Goal: Task Accomplishment & Management: Manage account settings

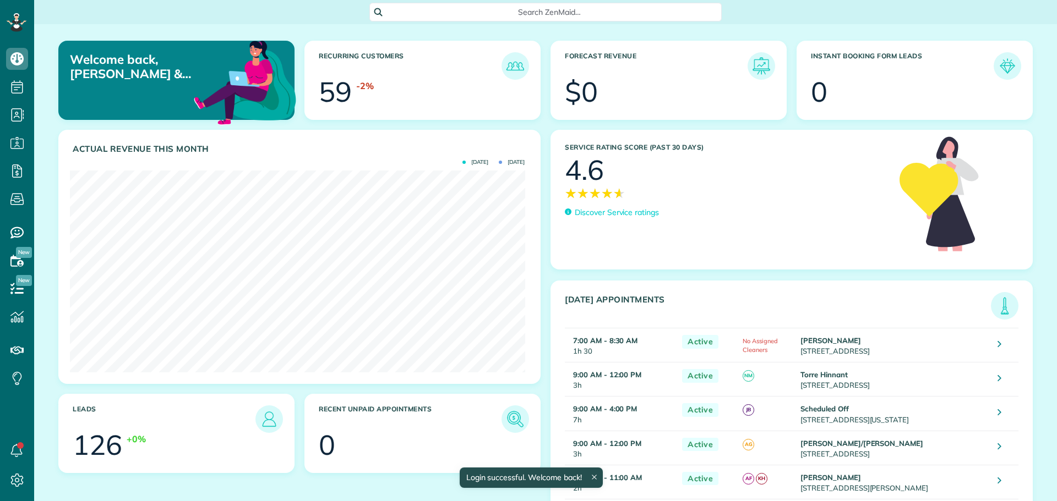
scroll to position [202, 455]
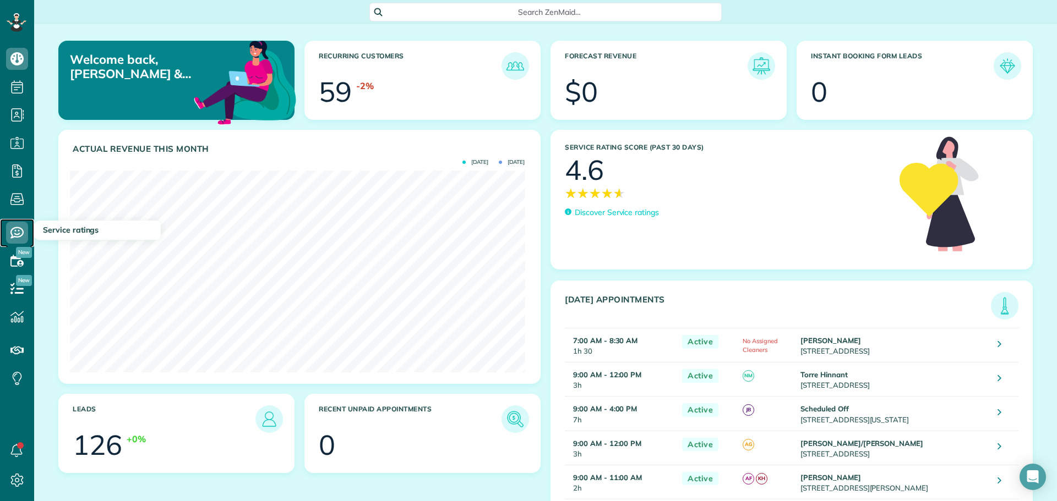
click at [13, 231] on icon at bounding box center [17, 233] width 22 height 22
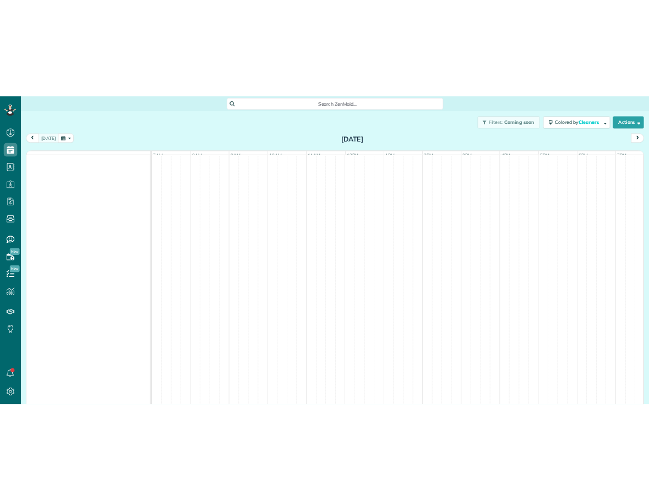
scroll to position [5, 5]
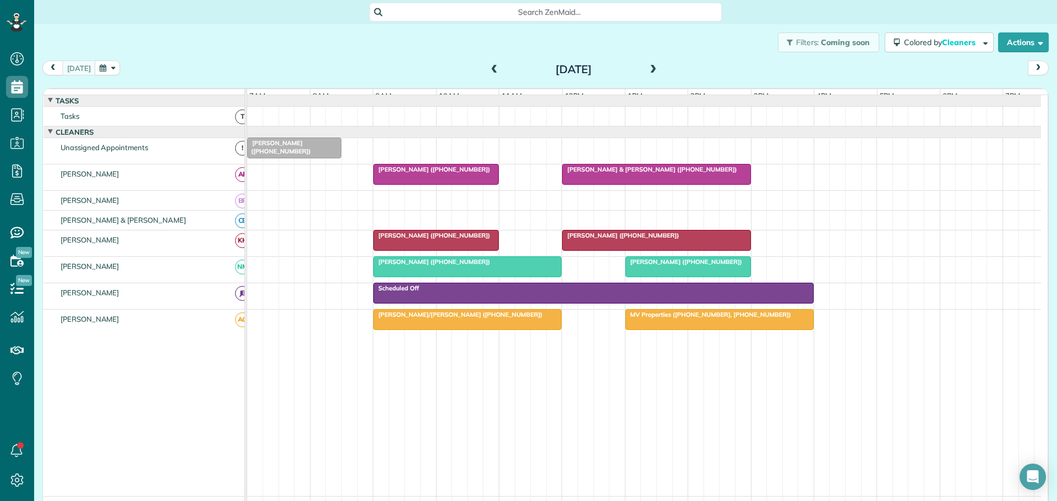
click at [490, 70] on span at bounding box center [494, 70] width 12 height 10
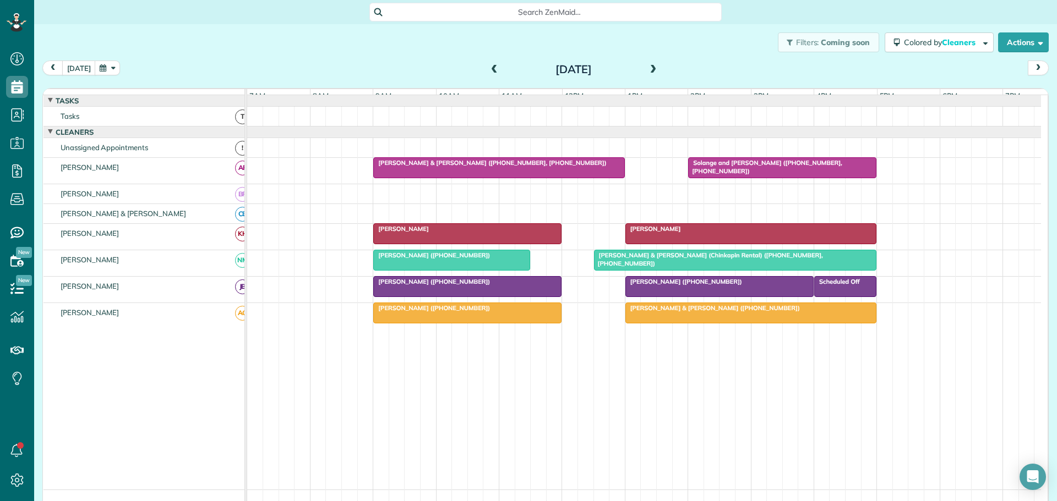
click at [648, 67] on span at bounding box center [653, 70] width 12 height 10
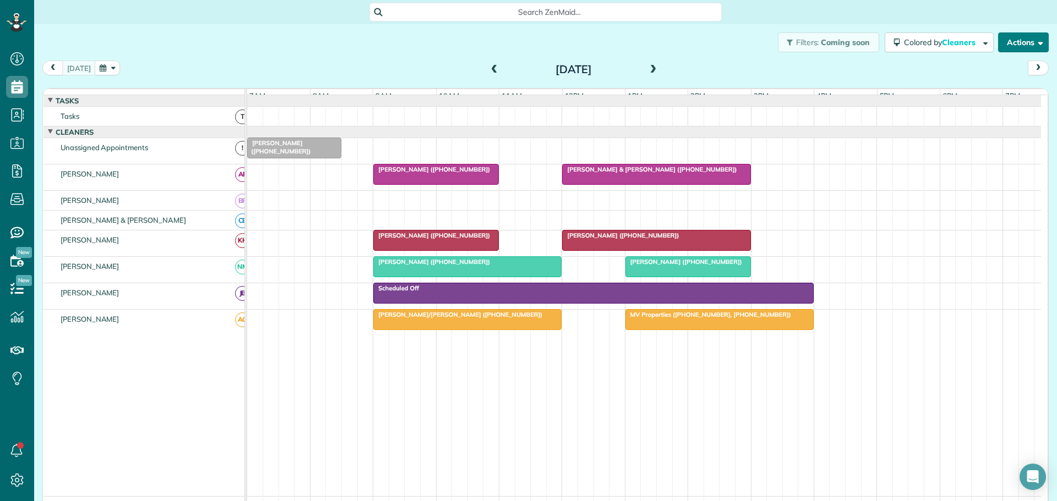
click at [1014, 37] on button "Actions" at bounding box center [1023, 42] width 51 height 20
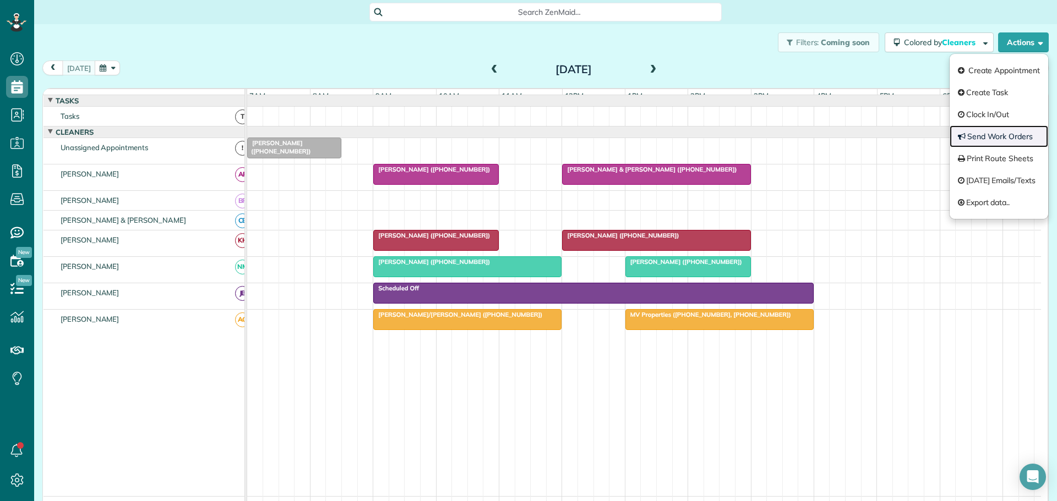
click at [986, 136] on link "Send Work Orders" at bounding box center [998, 136] width 99 height 22
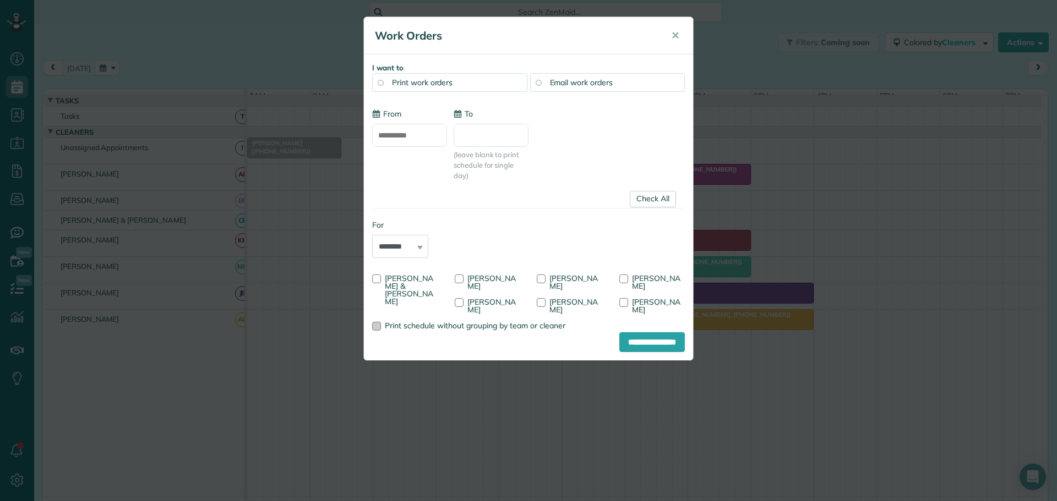
type input "**********"
click at [376, 281] on div at bounding box center [376, 279] width 9 height 9
click at [461, 278] on div at bounding box center [459, 279] width 9 height 9
click at [459, 303] on div at bounding box center [459, 302] width 9 height 9
click at [648, 334] on input "**********" at bounding box center [652, 342] width 66 height 20
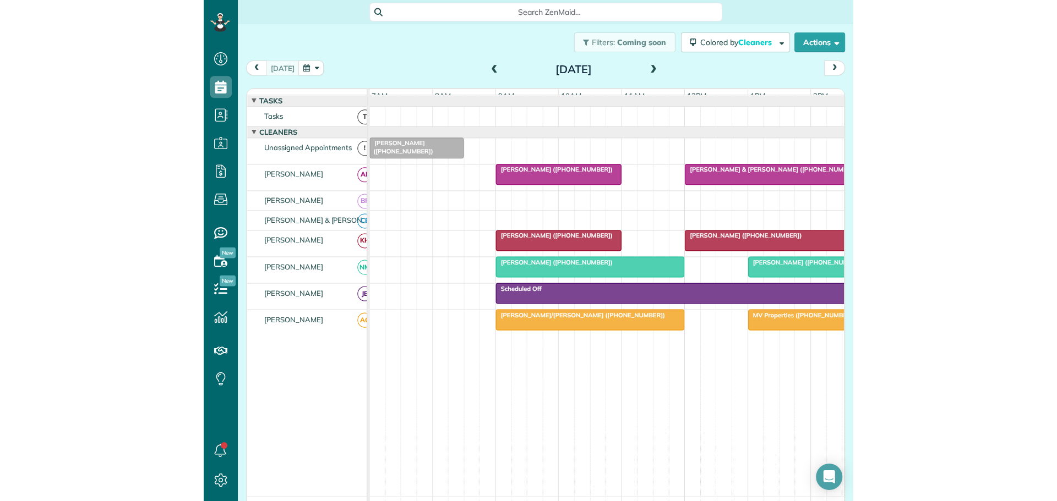
scroll to position [501, 34]
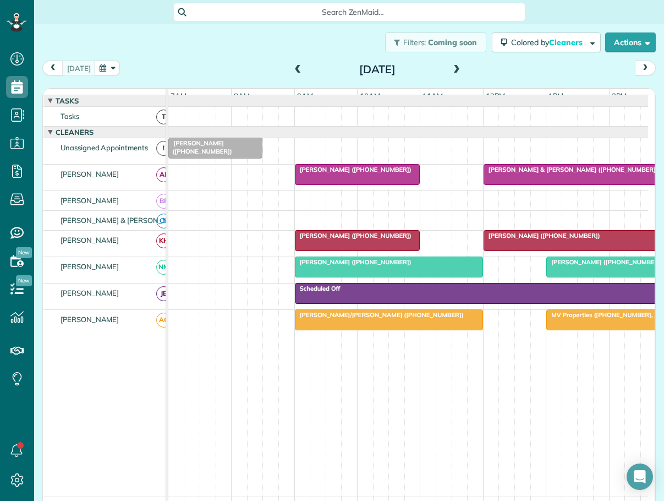
click at [295, 66] on span at bounding box center [298, 70] width 12 height 10
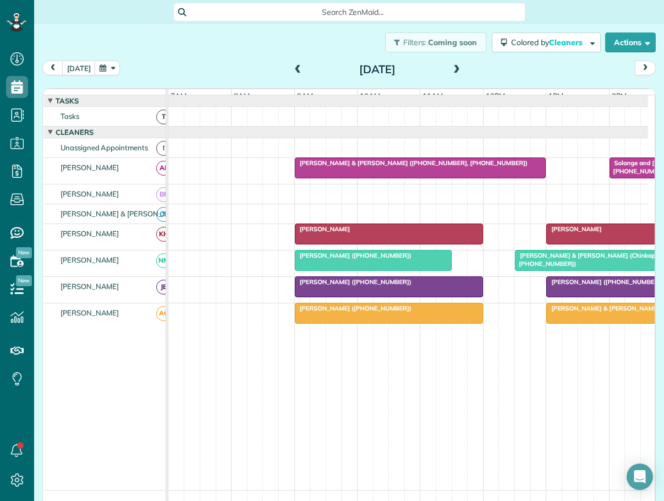
click at [591, 286] on span "Mrs. Bonnie Marland (+18282642362)" at bounding box center [605, 282] width 118 height 8
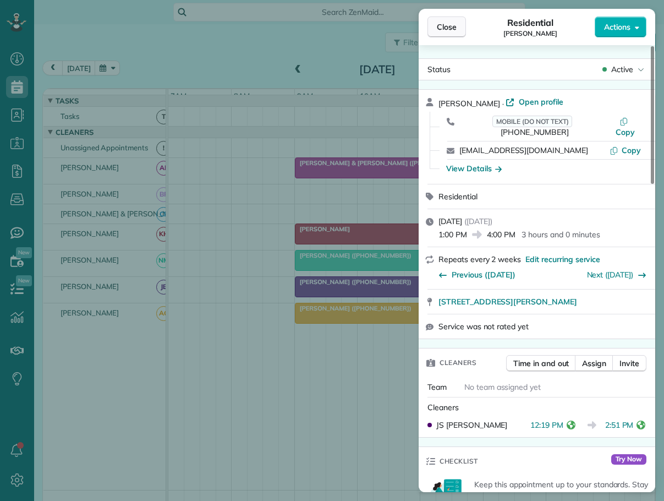
click at [446, 24] on span "Close" at bounding box center [447, 26] width 20 height 11
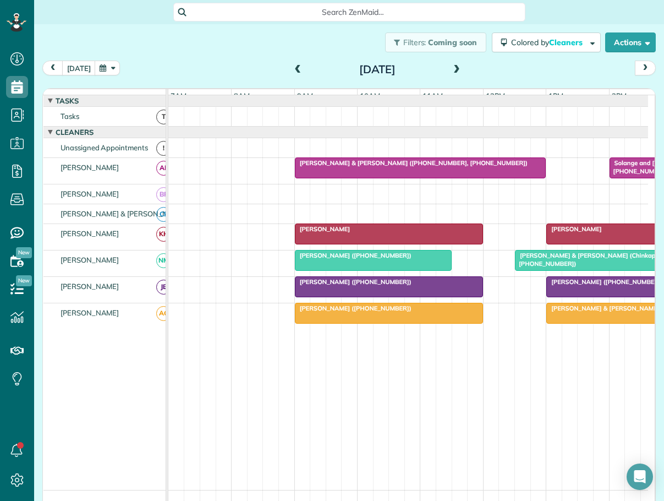
click at [378, 286] on span "Ramses Meijer (+17739993450)" at bounding box center [353, 282] width 118 height 8
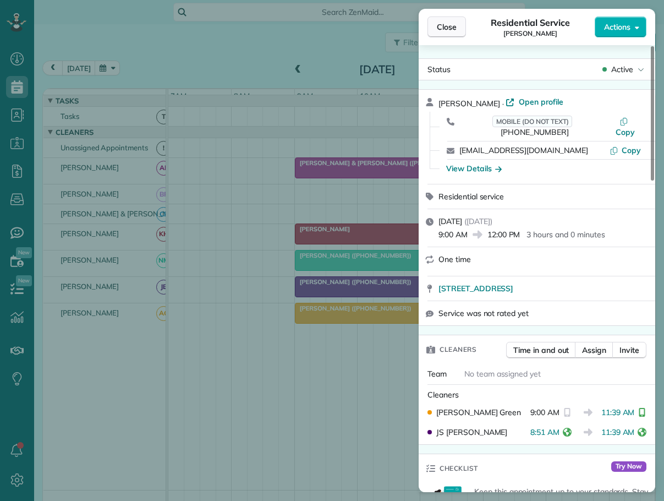
click at [443, 25] on span "Close" at bounding box center [447, 26] width 20 height 11
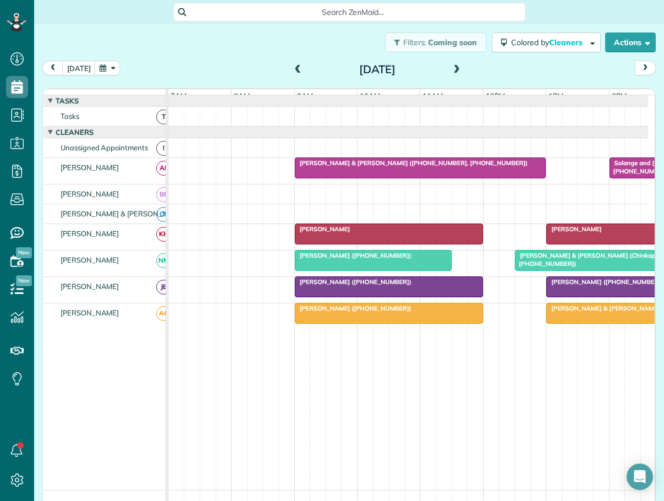
click at [591, 286] on span "Mrs. Bonnie Marland (+18282642362)" at bounding box center [605, 282] width 118 height 8
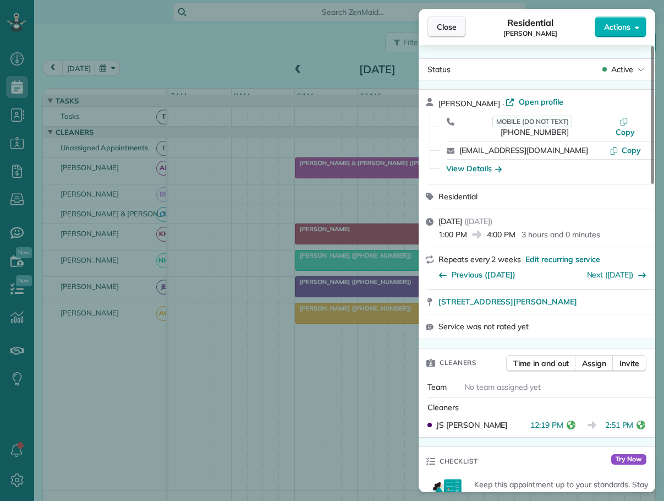
click at [443, 26] on span "Close" at bounding box center [447, 26] width 20 height 11
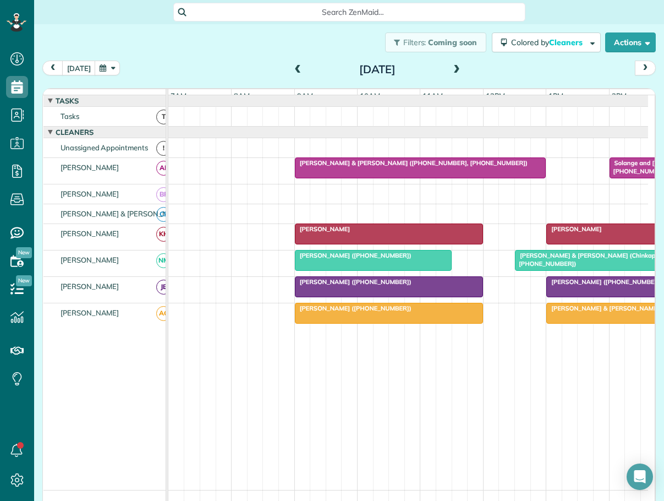
click at [601, 312] on span "Chip & Jackie Morton (+17703540058)" at bounding box center [634, 308] width 176 height 8
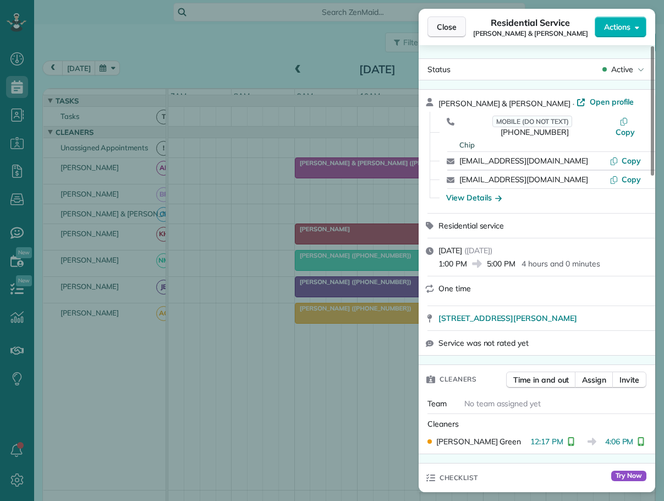
click at [450, 24] on span "Close" at bounding box center [447, 26] width 20 height 11
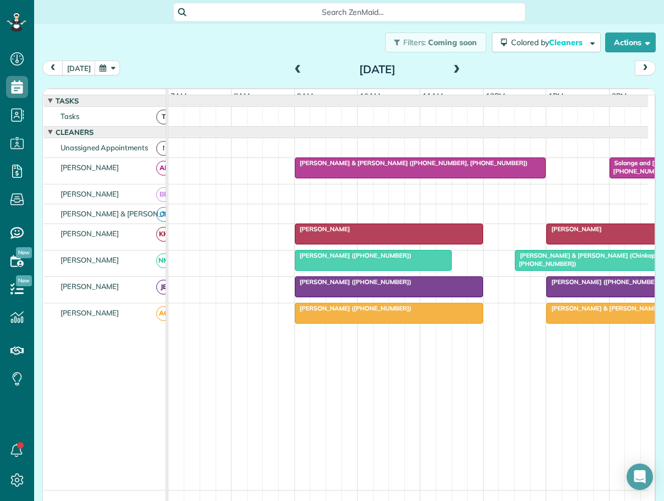
click at [534, 264] on span "Richard & Diane Kirkman (Chinkapin Rental) (+19195483989, +19195484669)" at bounding box center [630, 259] width 230 height 15
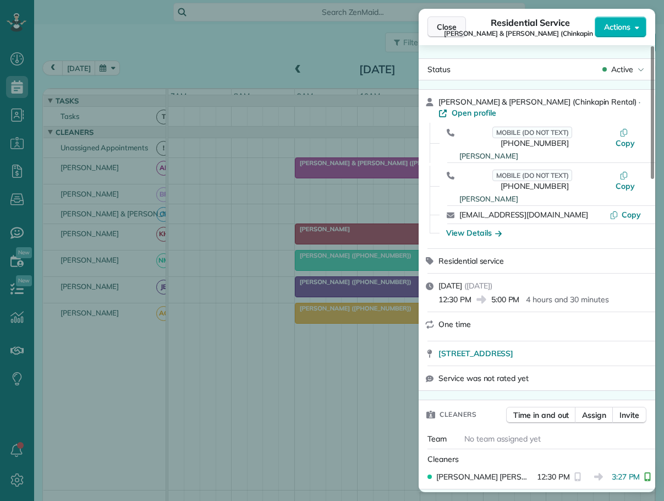
click at [446, 23] on span "Close" at bounding box center [447, 26] width 20 height 11
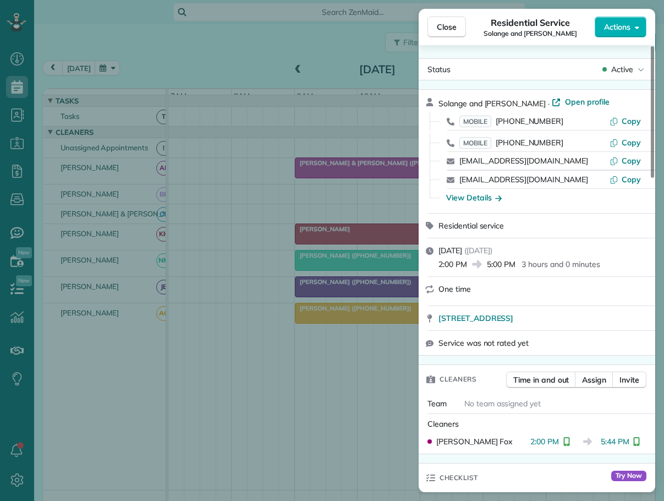
drag, startPoint x: 453, startPoint y: 29, endPoint x: 661, endPoint y: 100, distance: 219.7
click at [455, 31] on span "Close" at bounding box center [447, 26] width 20 height 11
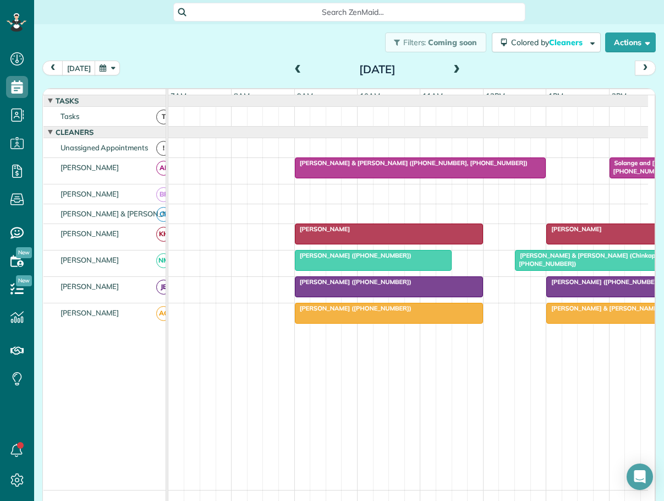
click at [567, 233] on span "Daniel Rogers" at bounding box center [574, 229] width 57 height 8
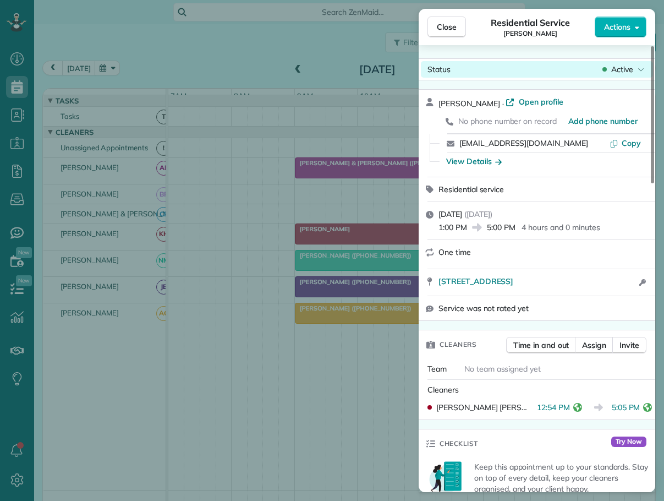
drag, startPoint x: 442, startPoint y: 24, endPoint x: 517, endPoint y: 64, distance: 85.2
click at [443, 24] on span "Close" at bounding box center [447, 26] width 20 height 11
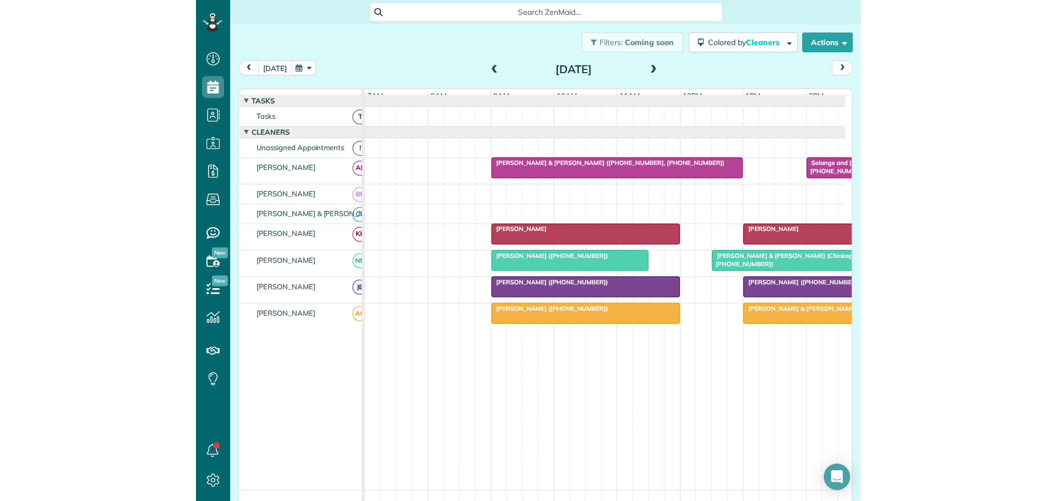
scroll to position [501, 34]
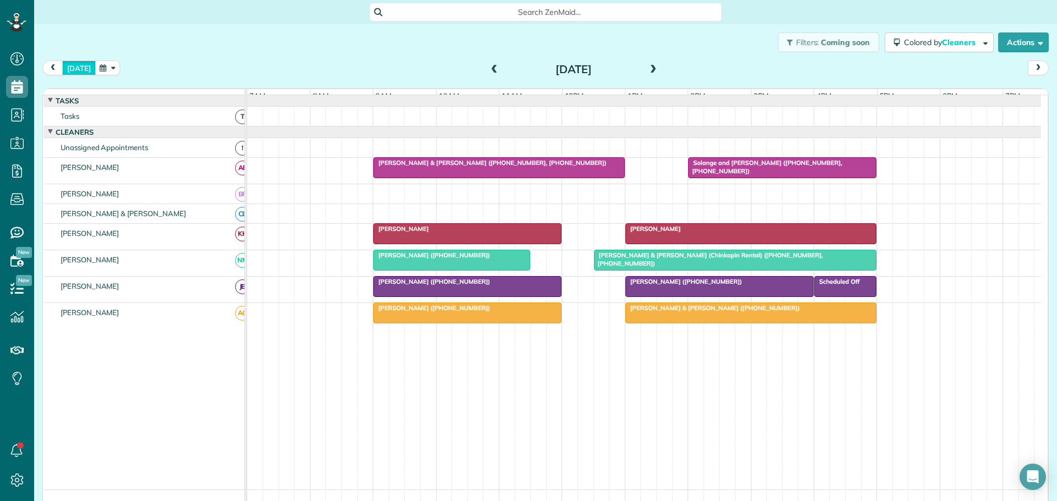
click at [79, 67] on button "today" at bounding box center [79, 68] width 34 height 15
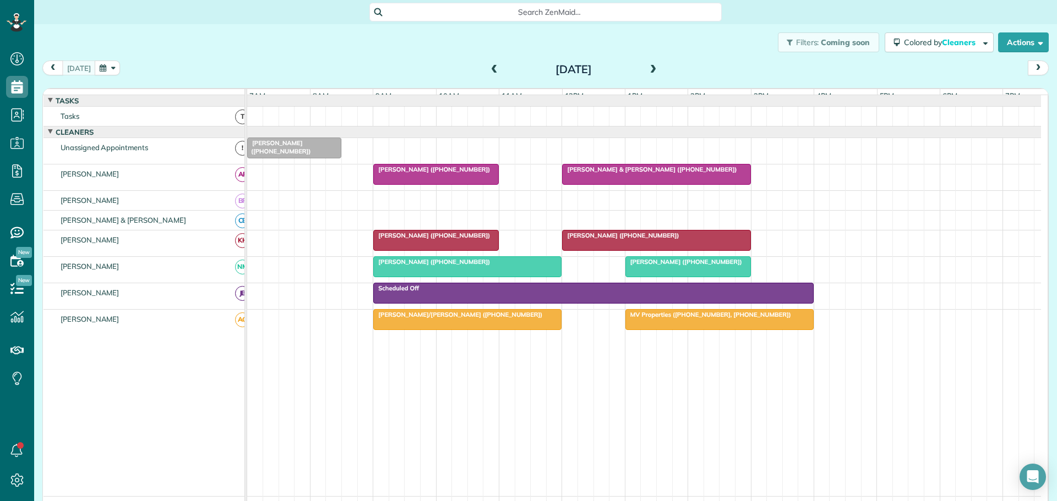
click at [585, 239] on span "[PERSON_NAME] ([PHONE_NUMBER])" at bounding box center [620, 236] width 118 height 8
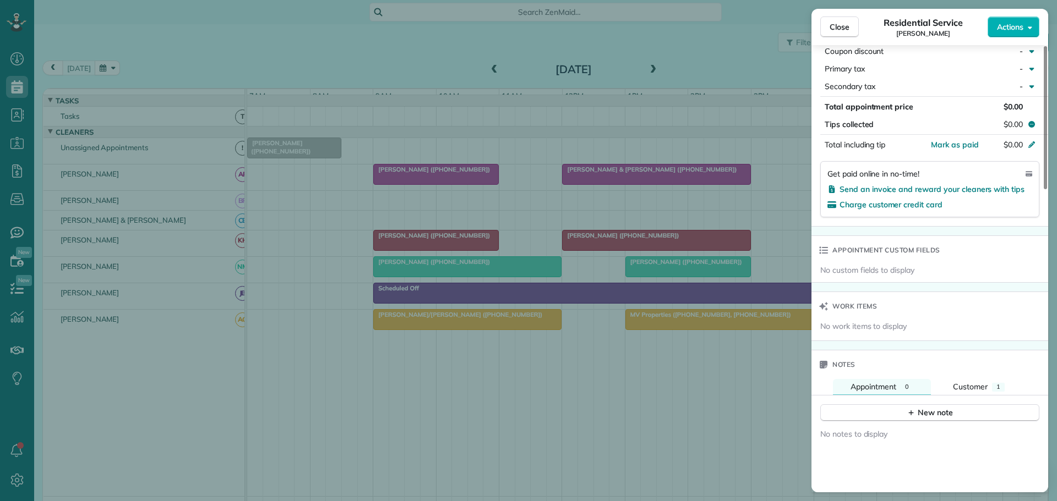
scroll to position [719, 0]
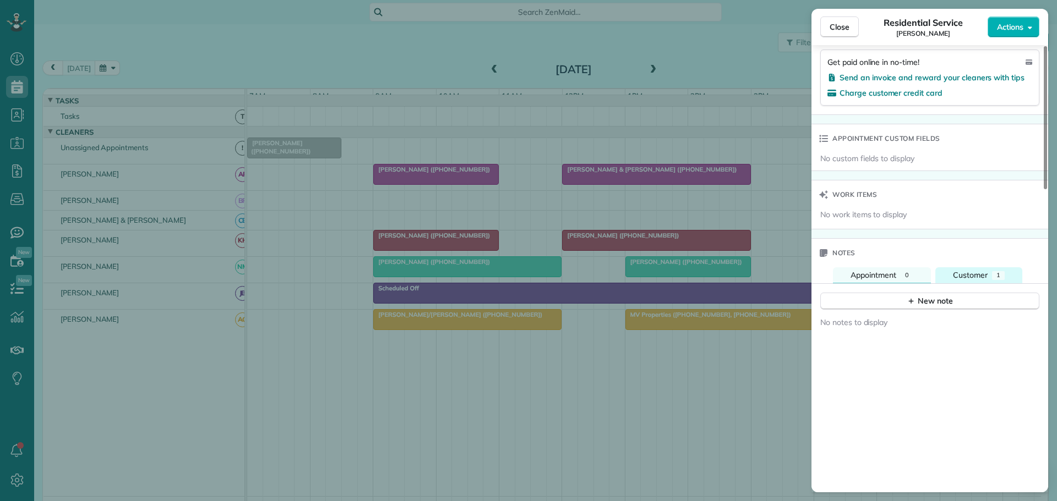
click at [974, 270] on div "Customer" at bounding box center [970, 276] width 35 height 12
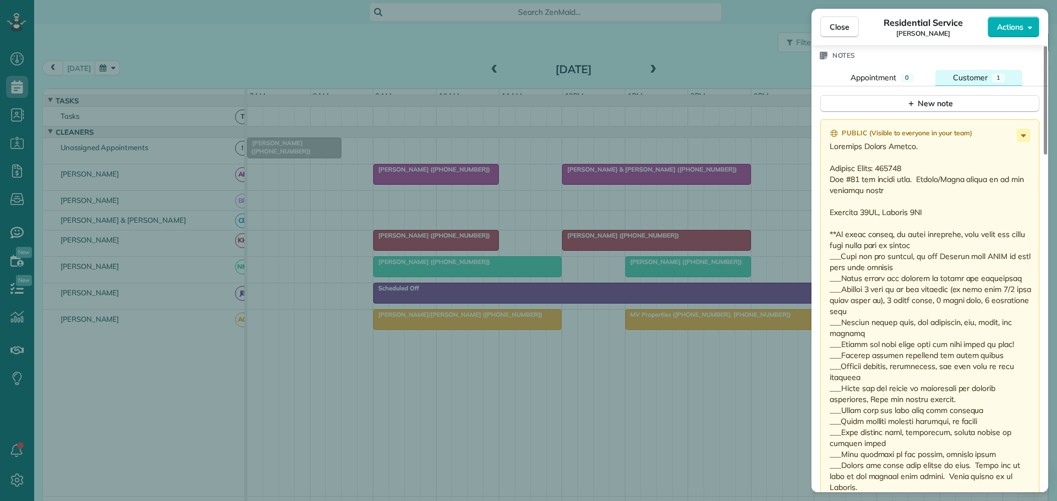
scroll to position [939, 0]
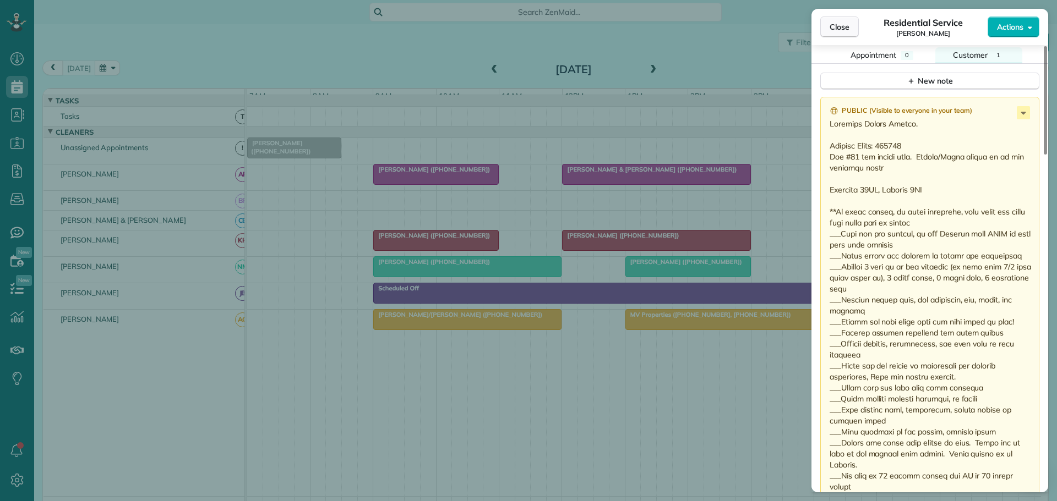
click at [845, 26] on span "Close" at bounding box center [839, 26] width 20 height 11
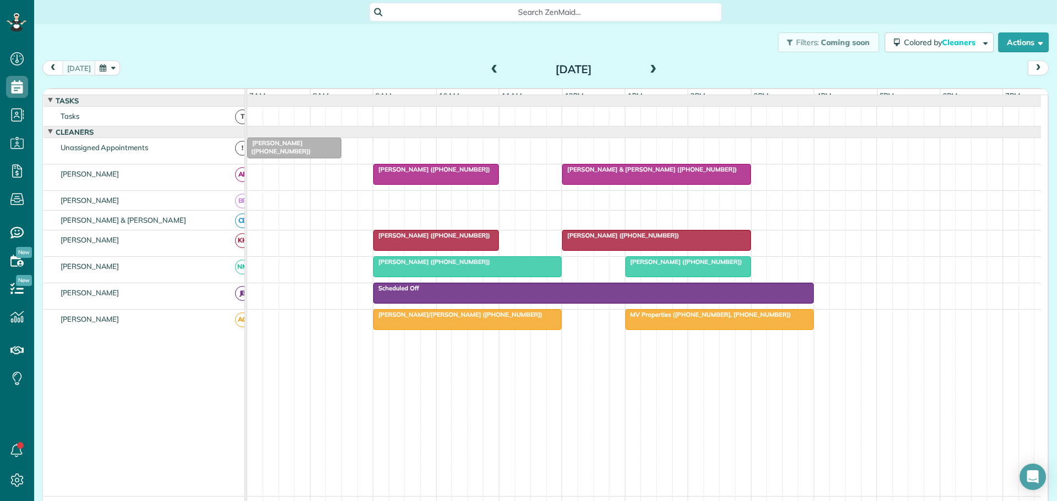
click at [112, 65] on button "button" at bounding box center [107, 68] width 25 height 15
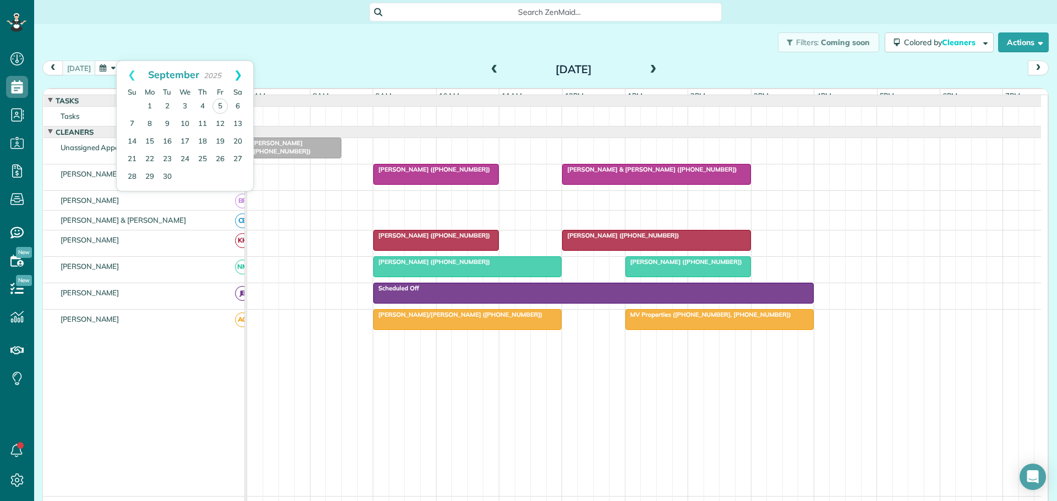
drag, startPoint x: 239, startPoint y: 73, endPoint x: 224, endPoint y: 83, distance: 17.9
click at [238, 73] on link "Next" at bounding box center [238, 75] width 30 height 28
click at [152, 139] on link "13" at bounding box center [150, 142] width 18 height 18
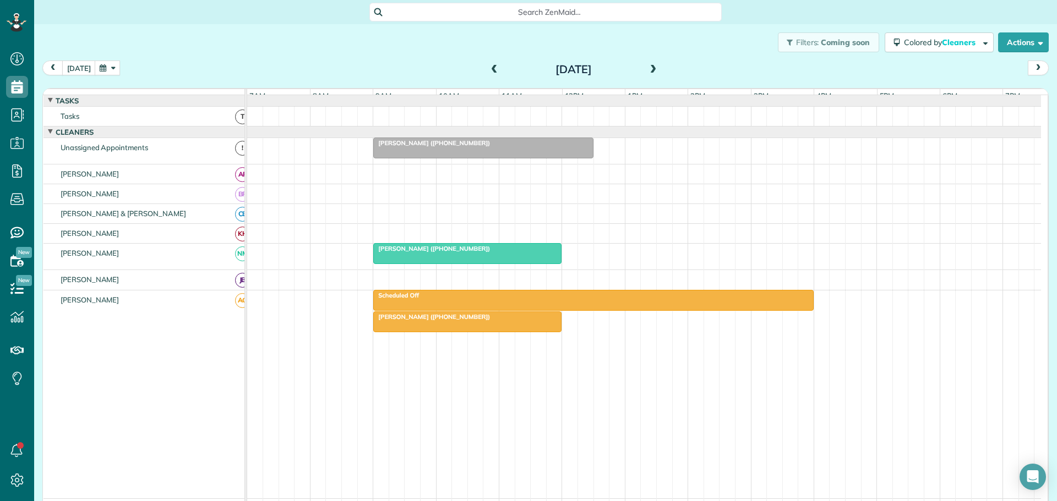
click at [485, 299] on div "Scheduled Off" at bounding box center [593, 296] width 434 height 8
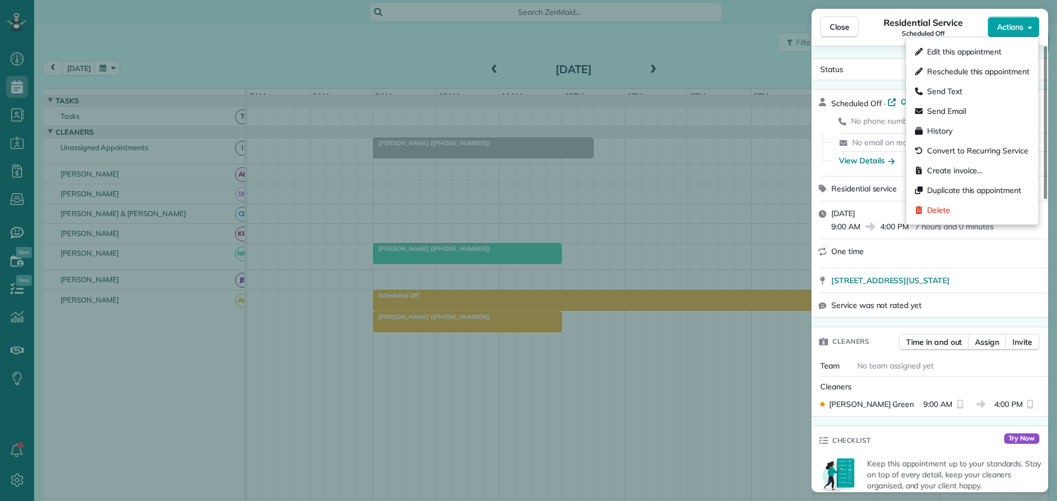
click at [1019, 28] on span "Actions" at bounding box center [1010, 26] width 26 height 11
click at [940, 209] on span "Delete" at bounding box center [938, 210] width 23 height 11
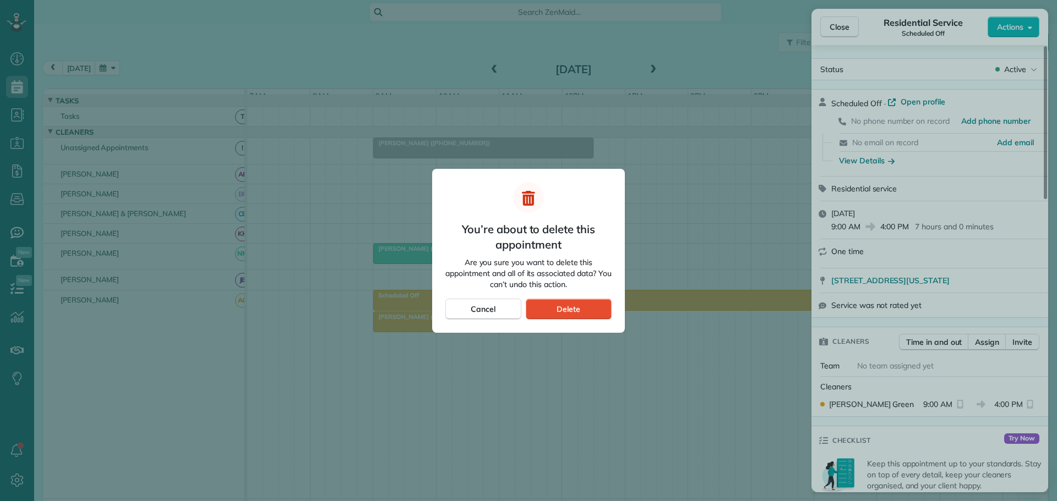
drag, startPoint x: 583, startPoint y: 309, endPoint x: 589, endPoint y: 296, distance: 14.3
click at [583, 309] on div "Delete" at bounding box center [569, 309] width 86 height 21
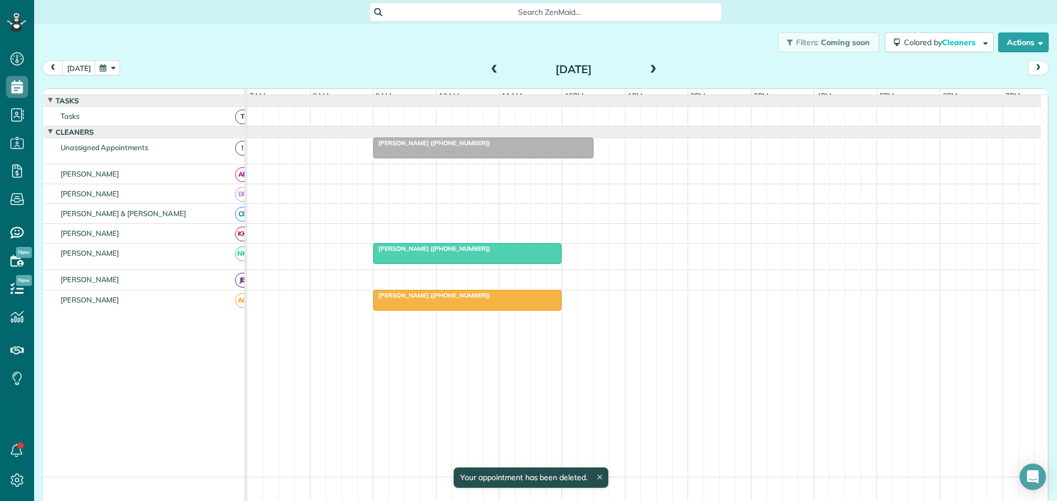
click at [648, 67] on span at bounding box center [653, 70] width 12 height 10
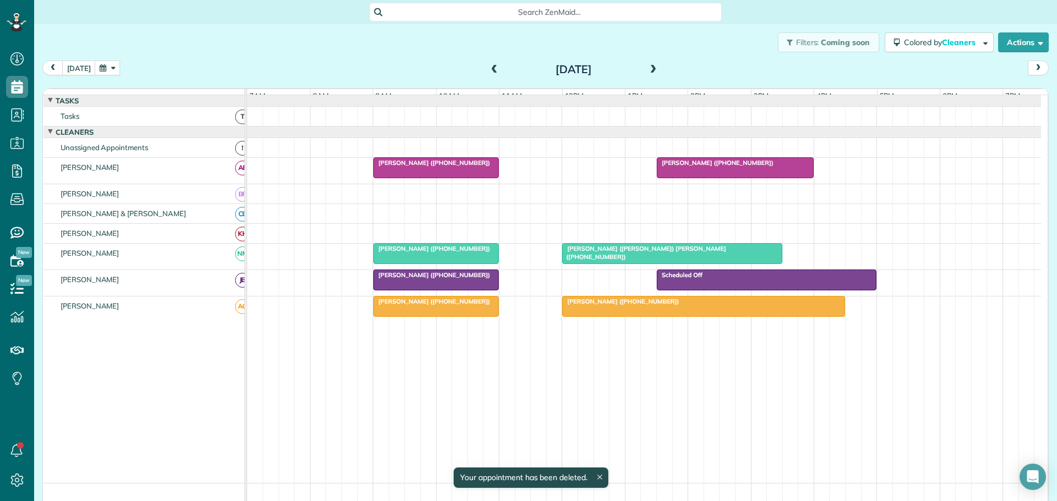
click at [648, 67] on span at bounding box center [653, 70] width 12 height 10
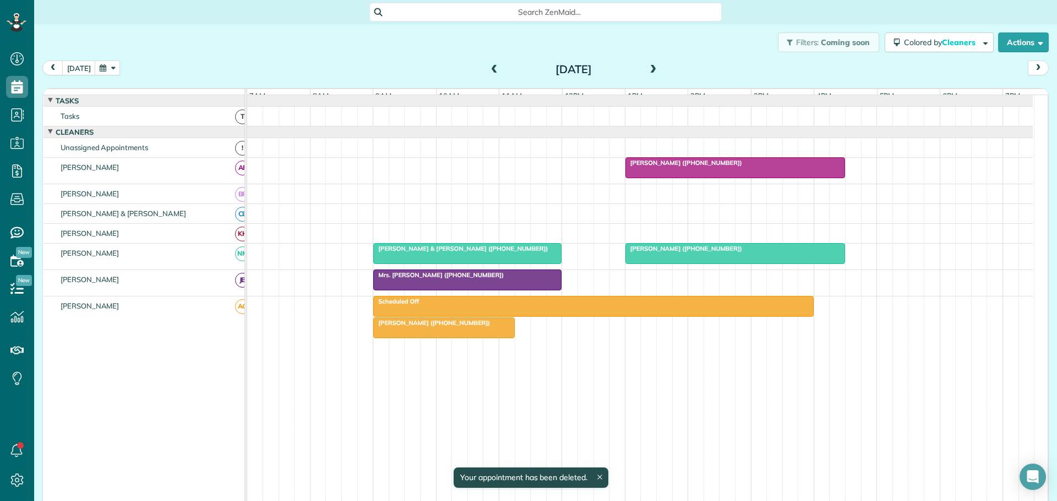
click at [501, 305] on div "Scheduled Off" at bounding box center [593, 302] width 434 height 8
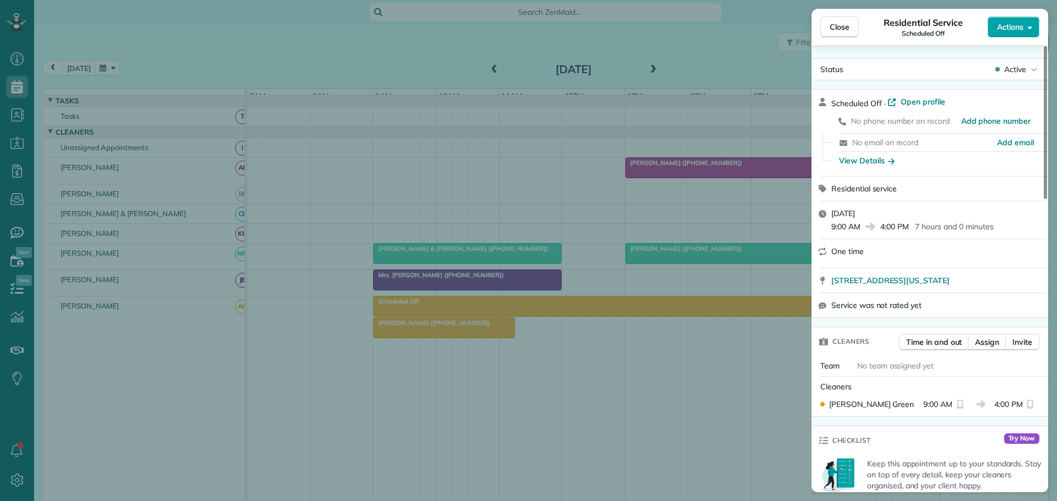
click at [1026, 23] on button "Actions" at bounding box center [1013, 27] width 52 height 21
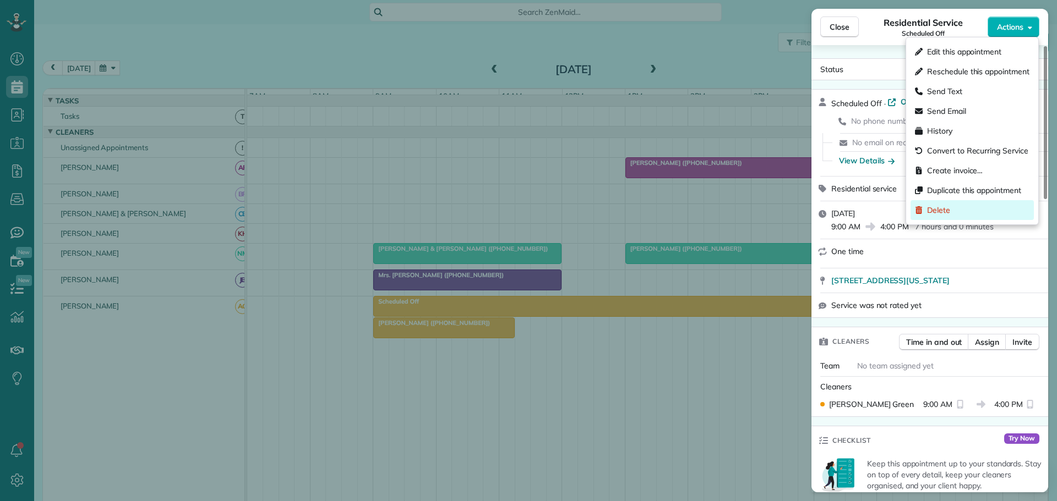
click at [932, 212] on span "Delete" at bounding box center [938, 210] width 23 height 11
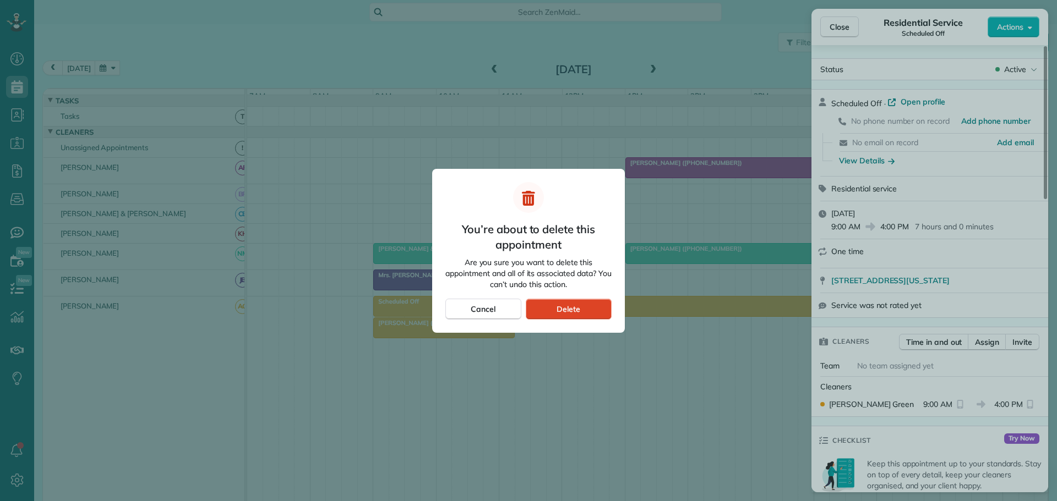
click at [567, 310] on span "Delete" at bounding box center [568, 309] width 24 height 11
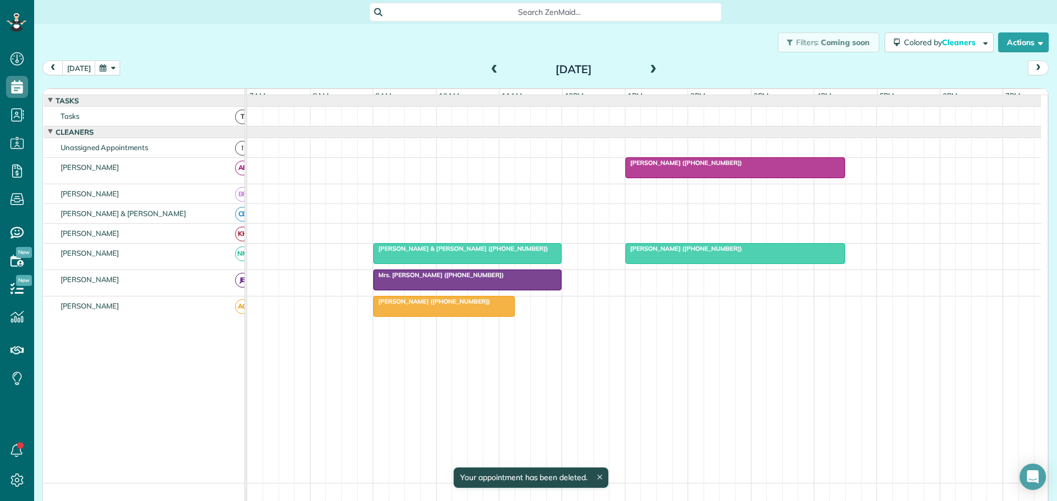
click at [106, 66] on button "button" at bounding box center [107, 68] width 25 height 15
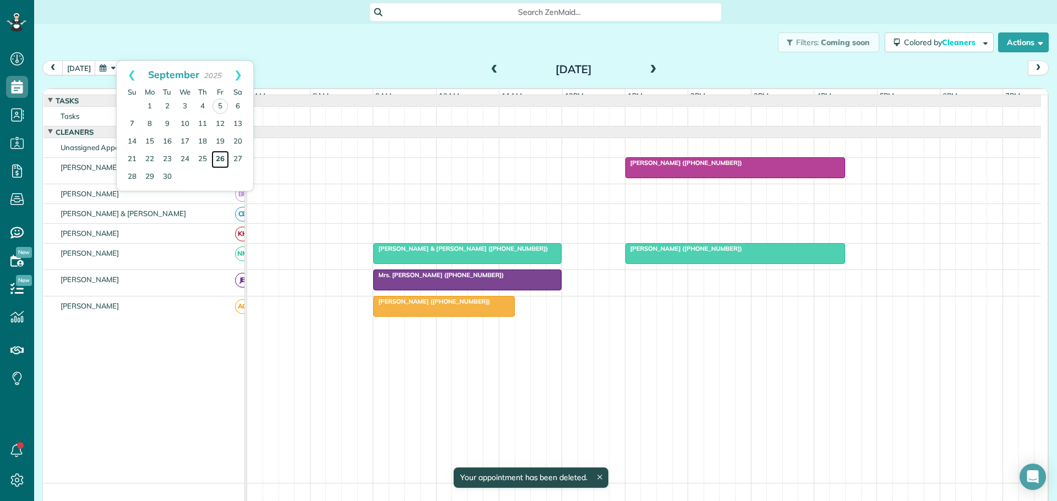
click at [219, 158] on link "26" at bounding box center [220, 160] width 18 height 18
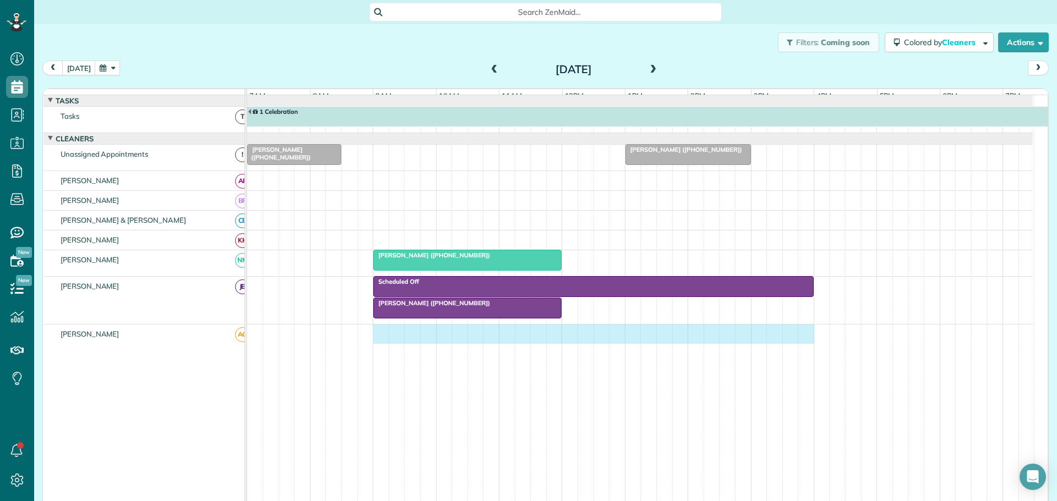
drag, startPoint x: 378, startPoint y: 339, endPoint x: 798, endPoint y: 353, distance: 419.7
click at [798, 353] on td at bounding box center [639, 415] width 785 height 181
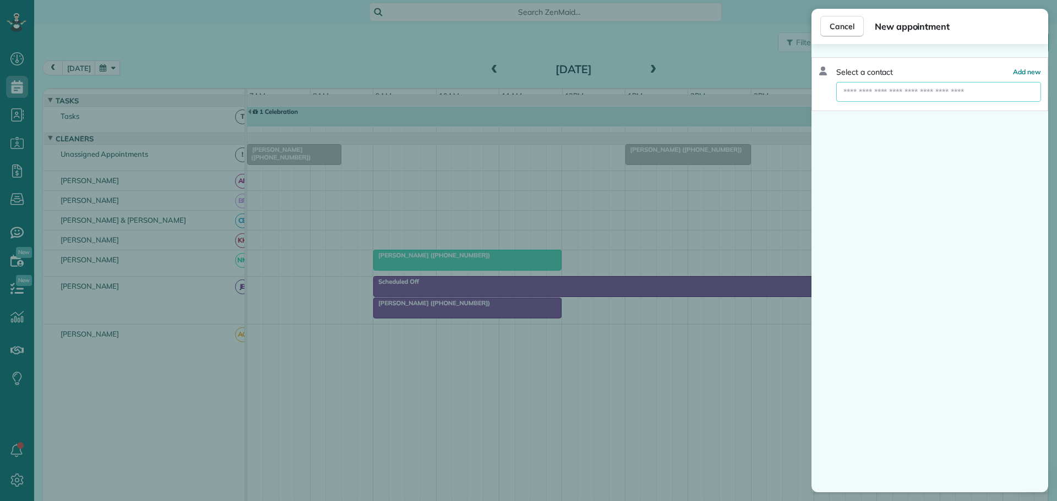
click at [887, 90] on input "text" at bounding box center [938, 92] width 205 height 20
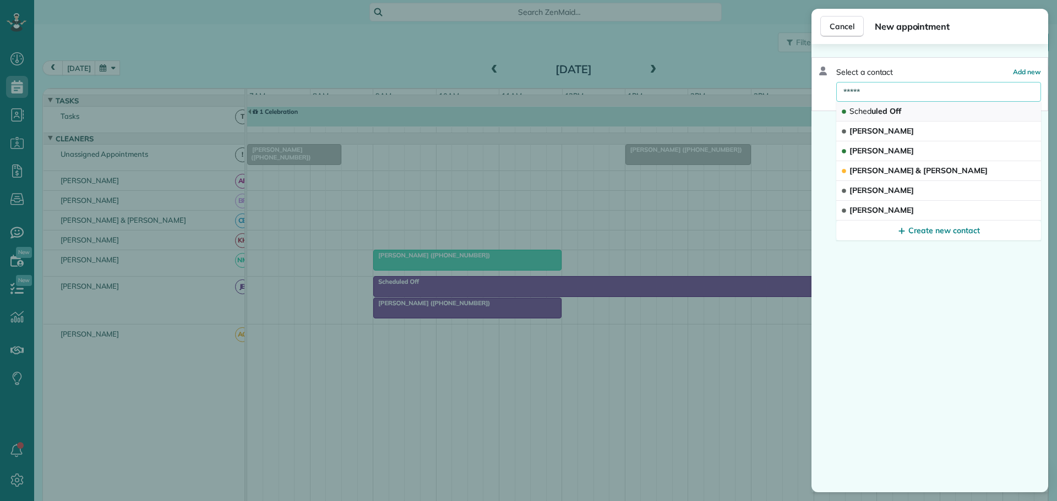
type input "*****"
click at [867, 111] on span "Sched" at bounding box center [860, 111] width 22 height 10
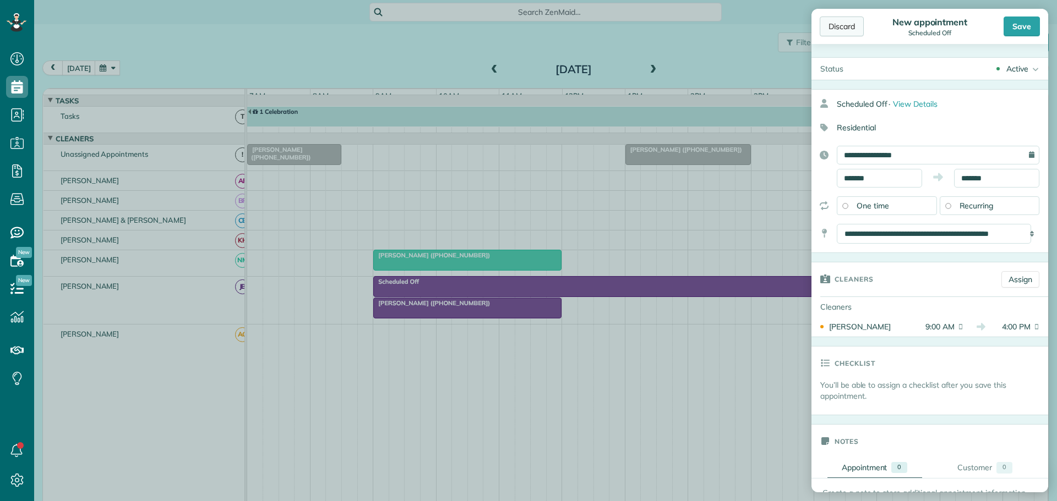
click at [834, 26] on div "Discard" at bounding box center [842, 27] width 44 height 20
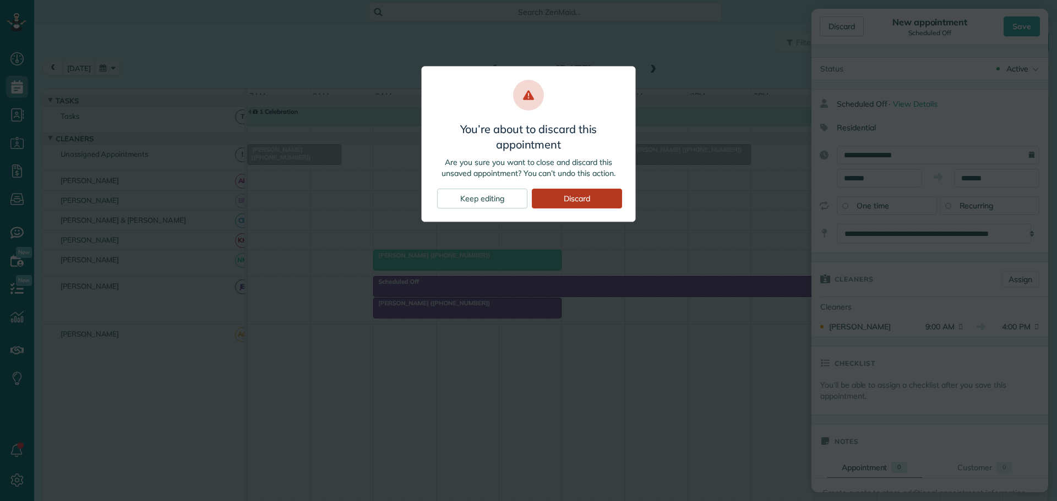
click at [577, 195] on div "Discard" at bounding box center [577, 199] width 90 height 20
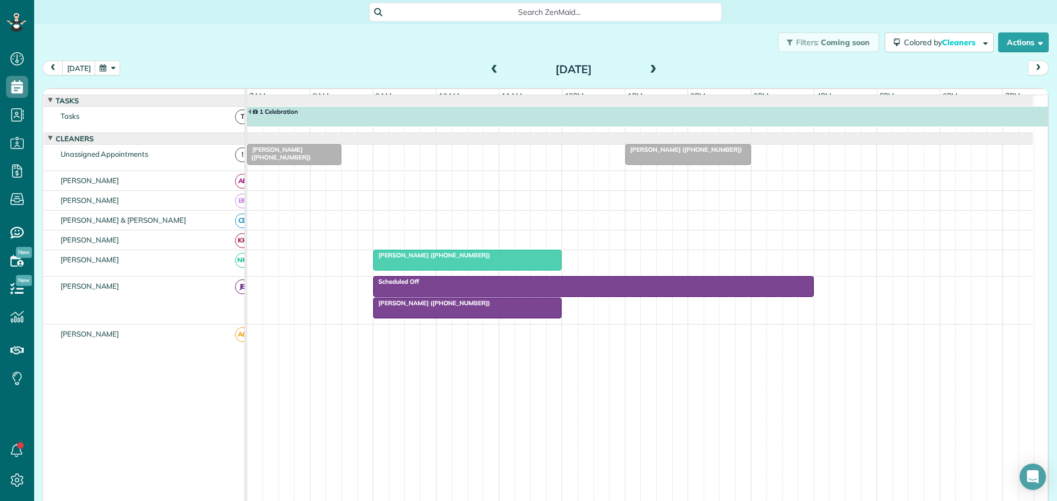
click at [314, 124] on div at bounding box center [750, 117] width 1007 height 20
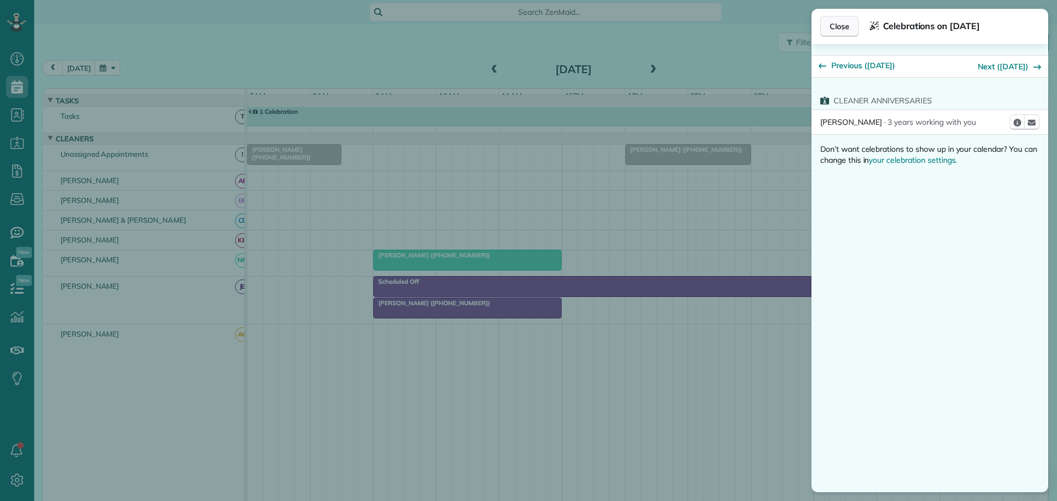
click at [848, 22] on span "Close" at bounding box center [839, 26] width 20 height 11
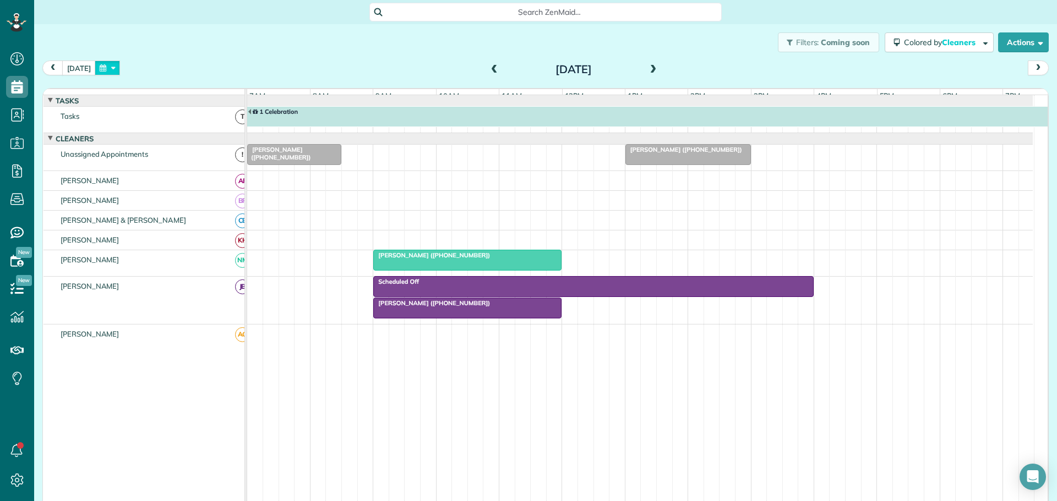
click at [110, 68] on button "button" at bounding box center [107, 68] width 25 height 15
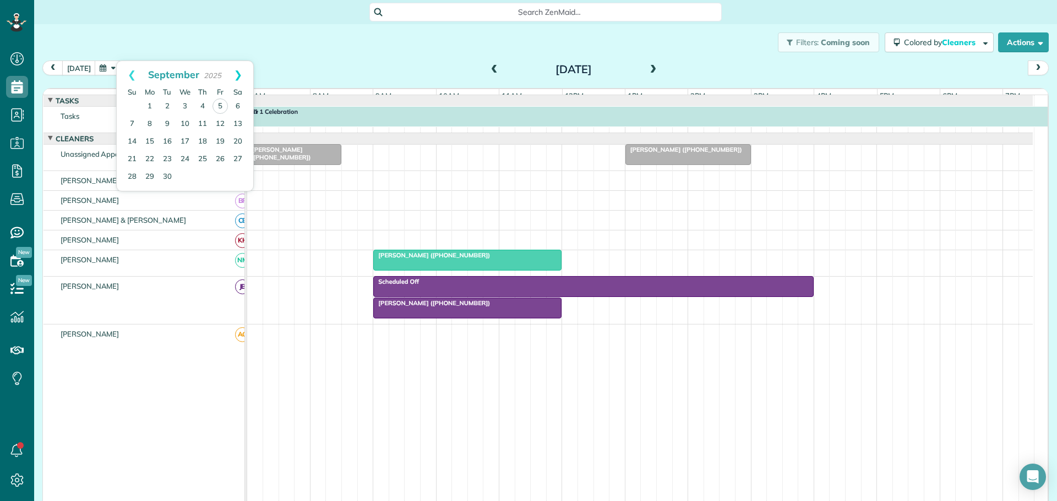
click at [241, 70] on link "Next" at bounding box center [238, 75] width 30 height 28
click at [132, 173] on link "26" at bounding box center [132, 177] width 18 height 18
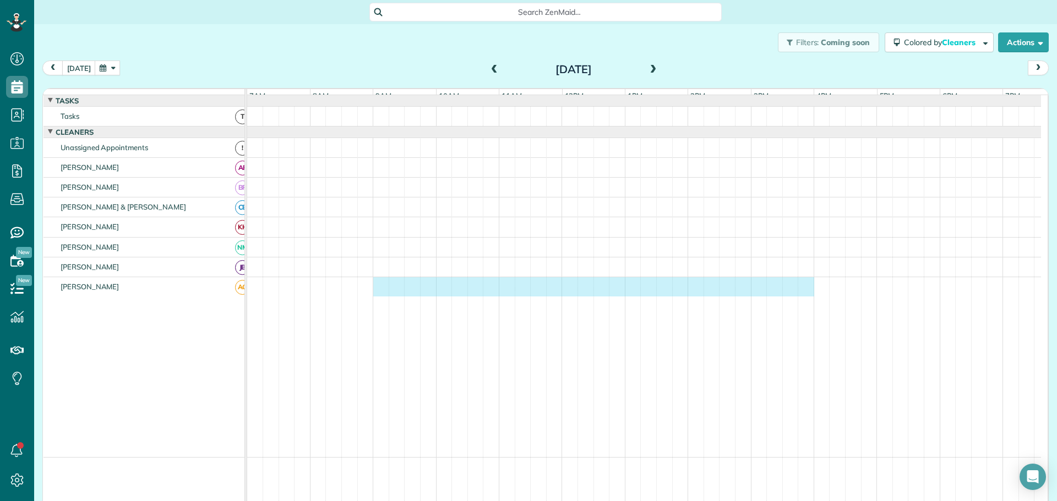
drag, startPoint x: 381, startPoint y: 291, endPoint x: 799, endPoint y: 301, distance: 418.4
click at [803, 297] on div at bounding box center [644, 286] width 794 height 19
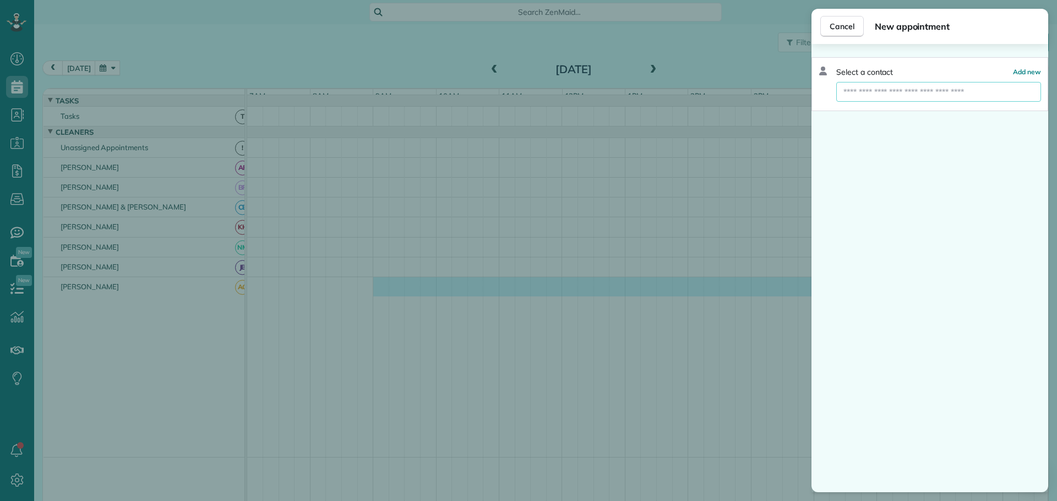
click at [866, 86] on input "text" at bounding box center [938, 92] width 205 height 20
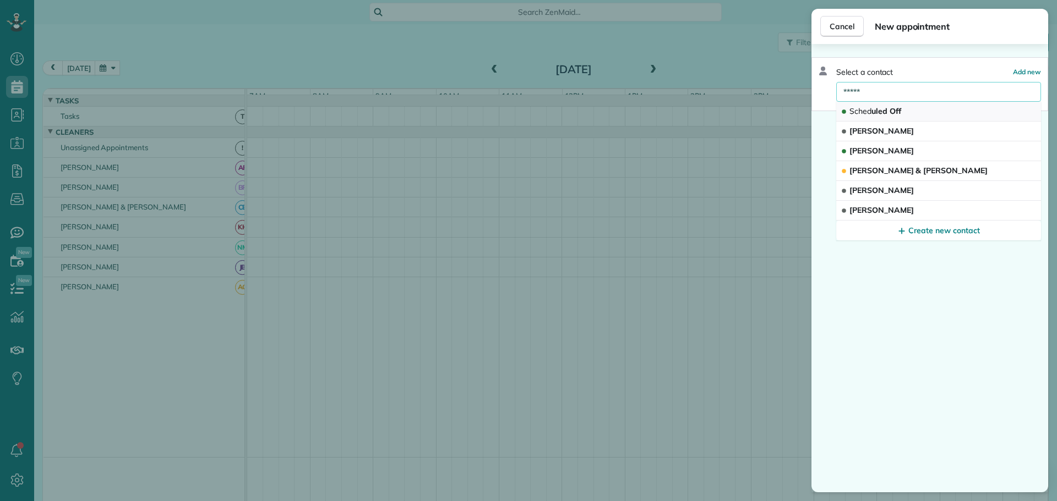
type input "*****"
click at [871, 110] on span "Sched" at bounding box center [860, 111] width 22 height 10
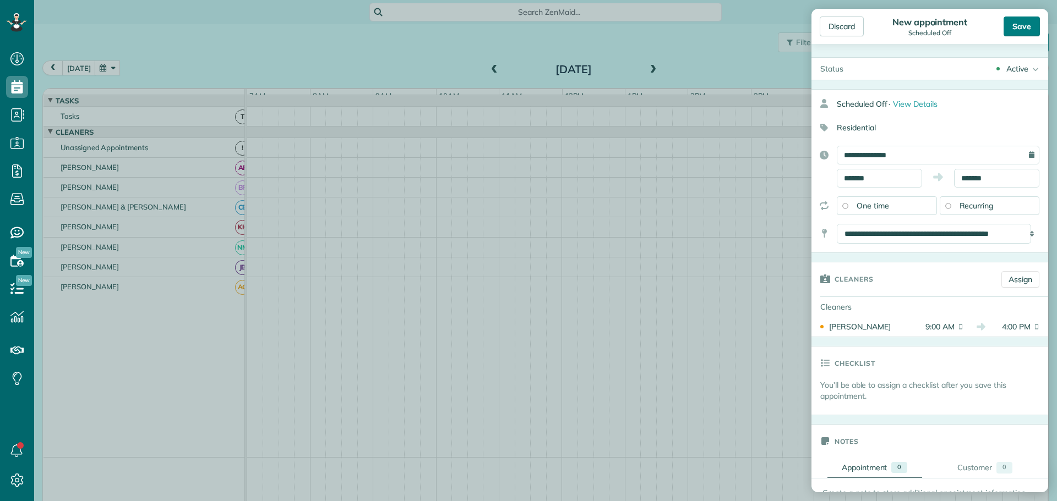
click at [1017, 29] on div "Save" at bounding box center [1021, 27] width 36 height 20
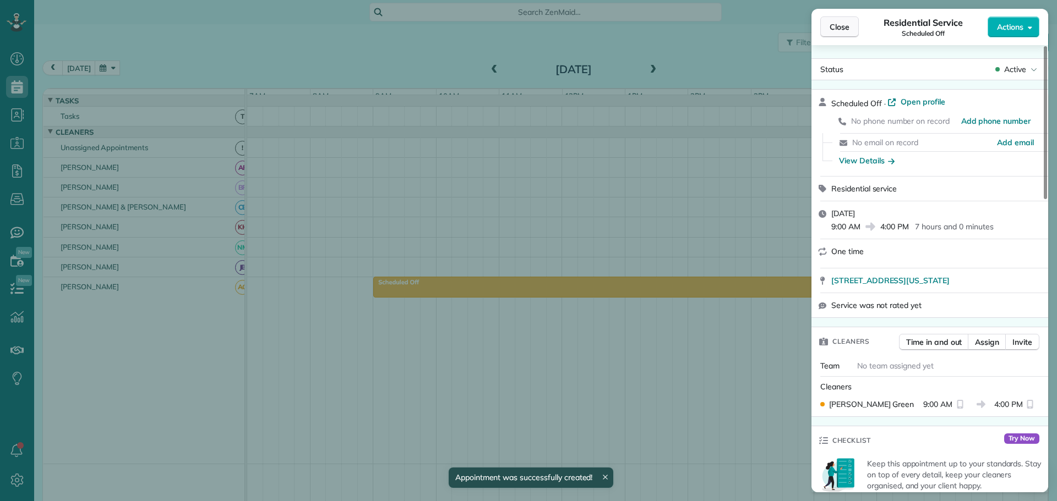
click at [849, 28] on button "Close" at bounding box center [839, 27] width 39 height 21
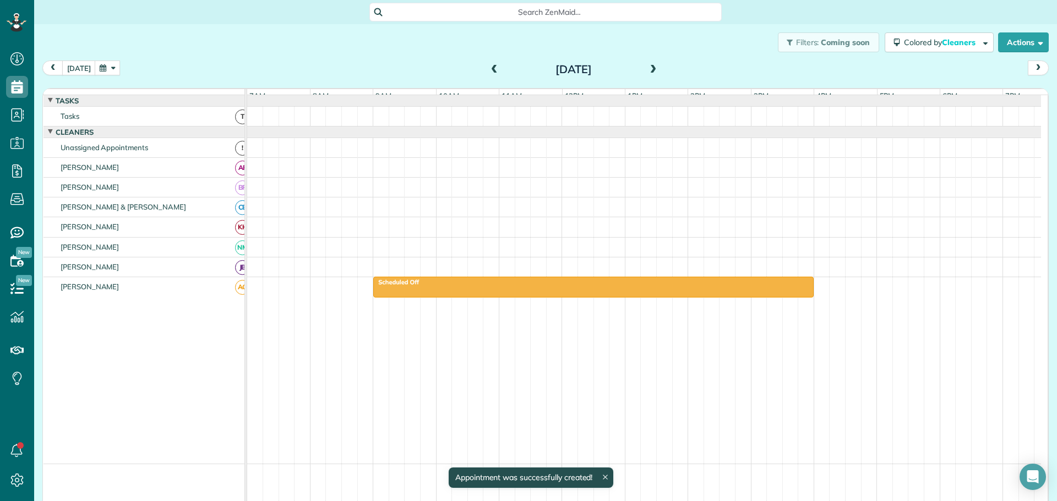
click at [647, 67] on span at bounding box center [653, 70] width 12 height 10
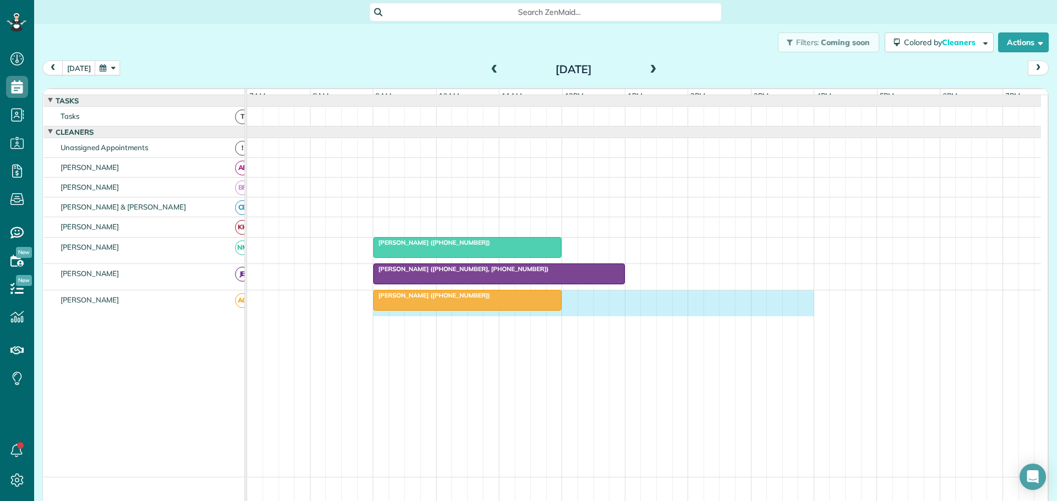
drag, startPoint x: 376, startPoint y: 325, endPoint x: 797, endPoint y: 339, distance: 421.3
click at [797, 339] on td "Mrs. Kimberly Skiles (+18472246334)" at bounding box center [644, 383] width 794 height 187
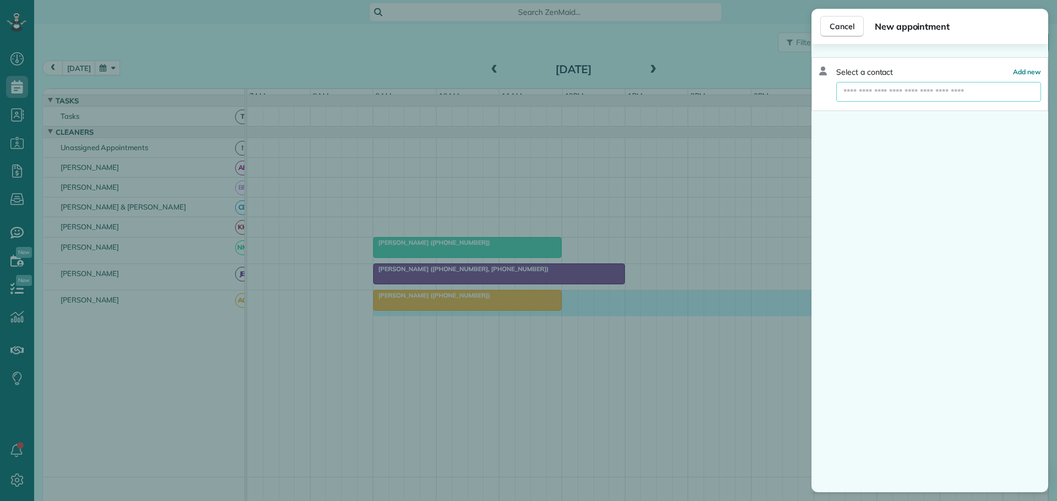
click at [875, 90] on input "text" at bounding box center [938, 92] width 205 height 20
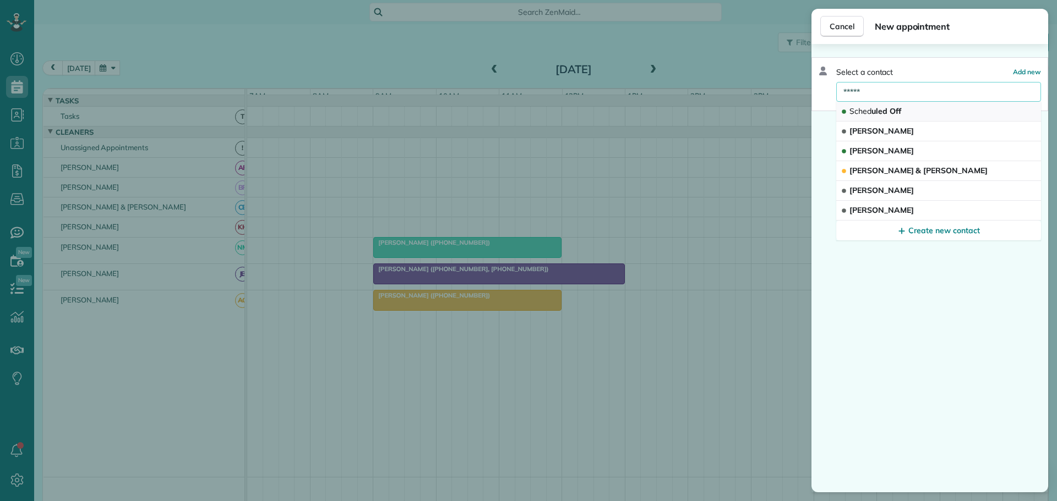
type input "*****"
click at [873, 113] on span "Sched uled Off" at bounding box center [875, 111] width 52 height 10
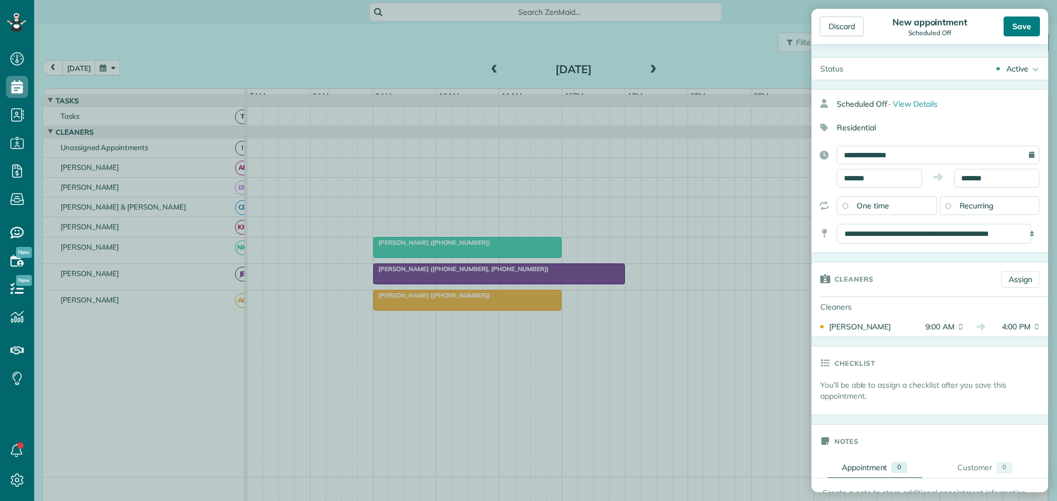
click at [1030, 28] on div "Save" at bounding box center [1021, 27] width 36 height 20
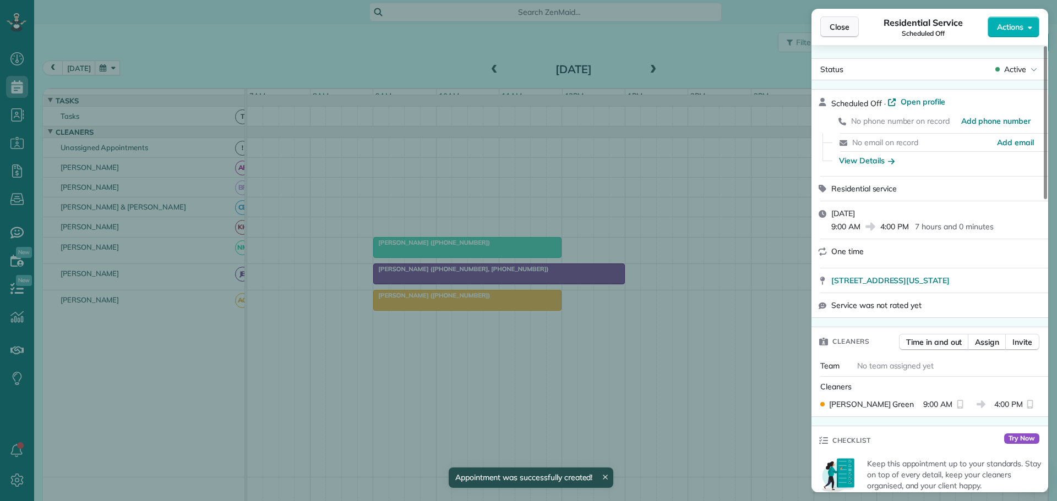
click at [844, 24] on span "Close" at bounding box center [839, 26] width 20 height 11
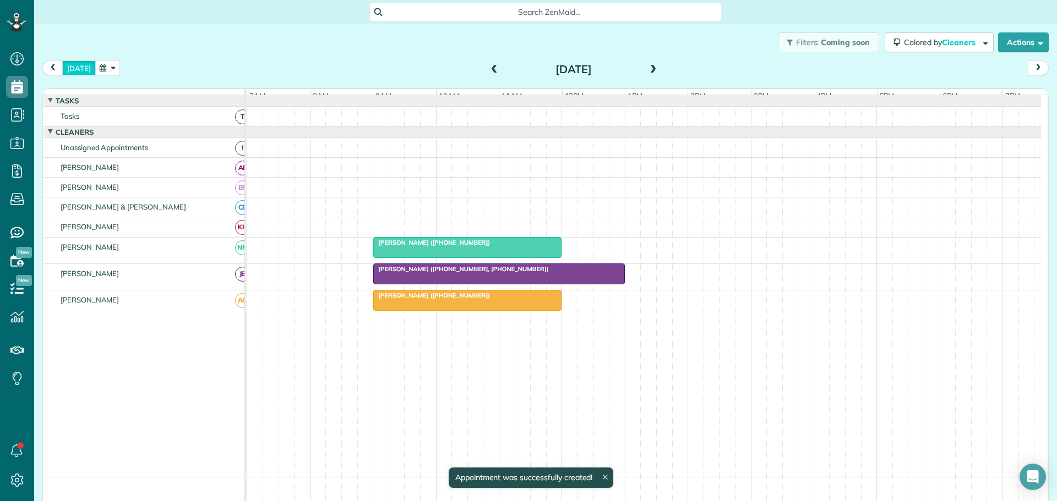
click at [78, 68] on button "today" at bounding box center [79, 68] width 34 height 15
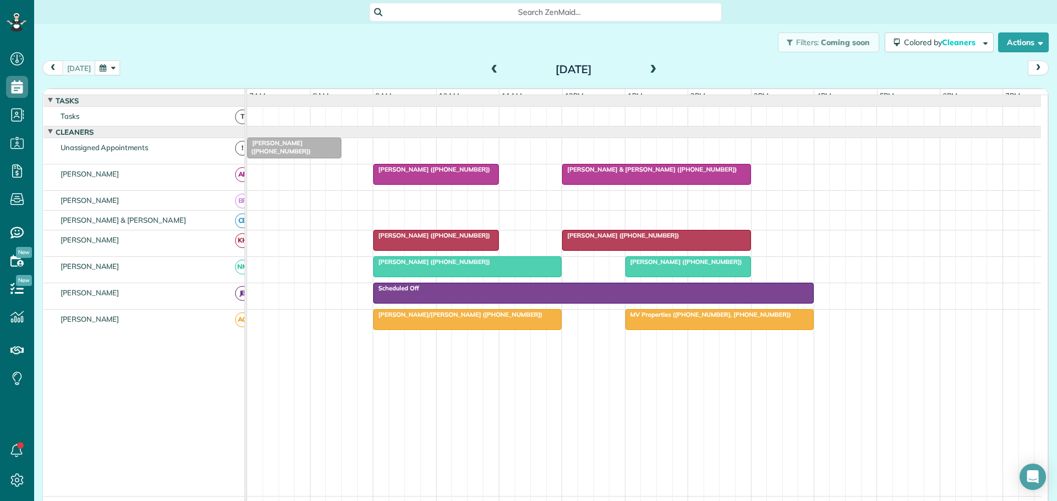
click at [433, 173] on span "[PERSON_NAME] ([PHONE_NUMBER])" at bounding box center [432, 170] width 118 height 8
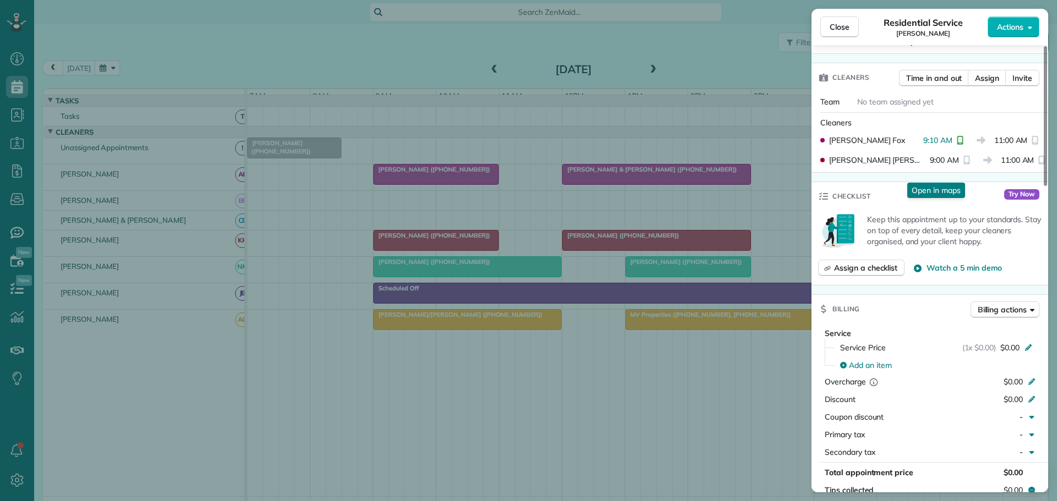
scroll to position [49, 0]
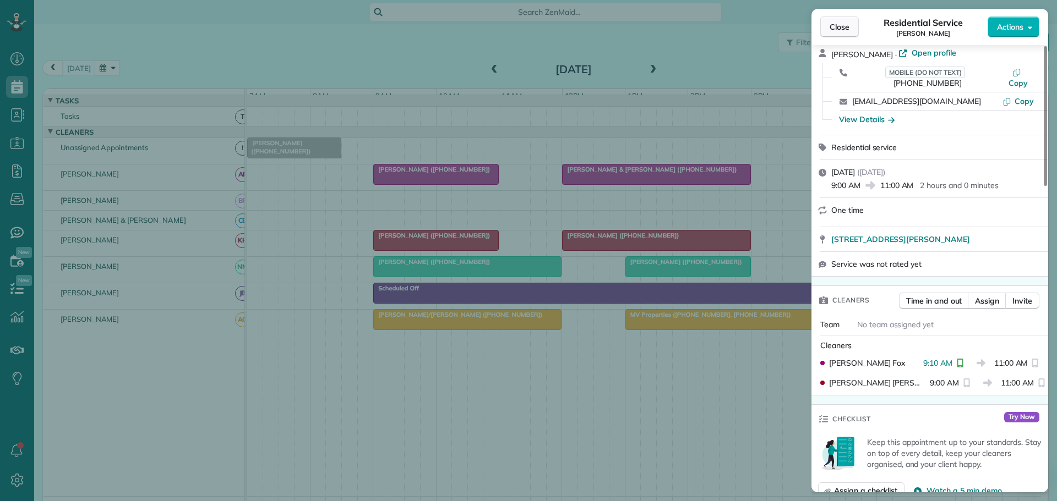
click at [834, 29] on span "Close" at bounding box center [839, 26] width 20 height 11
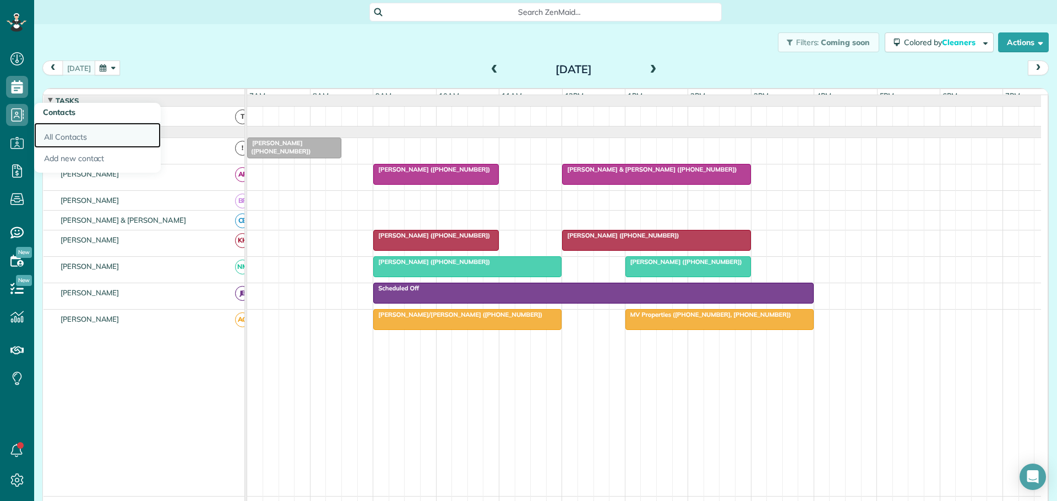
click at [61, 134] on link "All Contacts" at bounding box center [97, 135] width 127 height 25
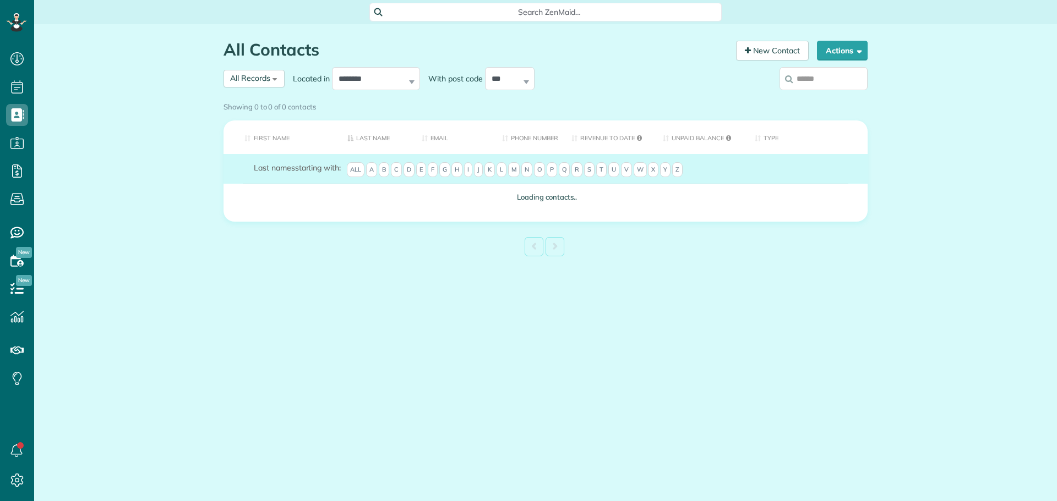
scroll to position [5, 5]
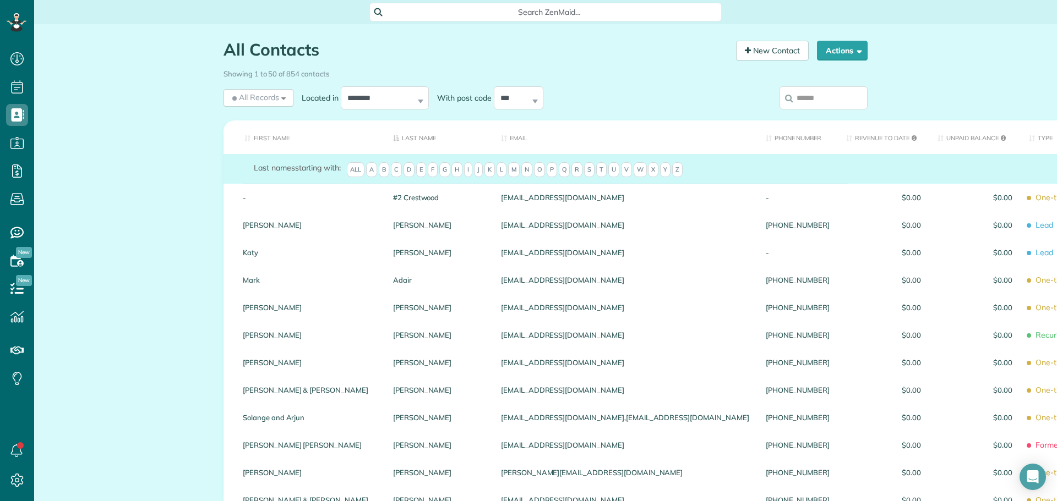
click at [814, 102] on input "search" at bounding box center [823, 97] width 88 height 23
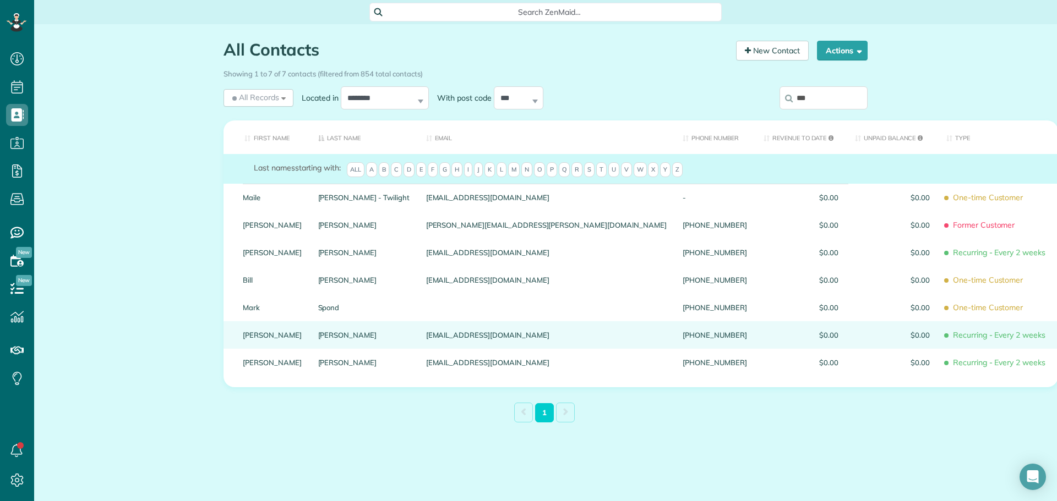
type input "***"
click at [253, 339] on link "Dina" at bounding box center [272, 335] width 59 height 8
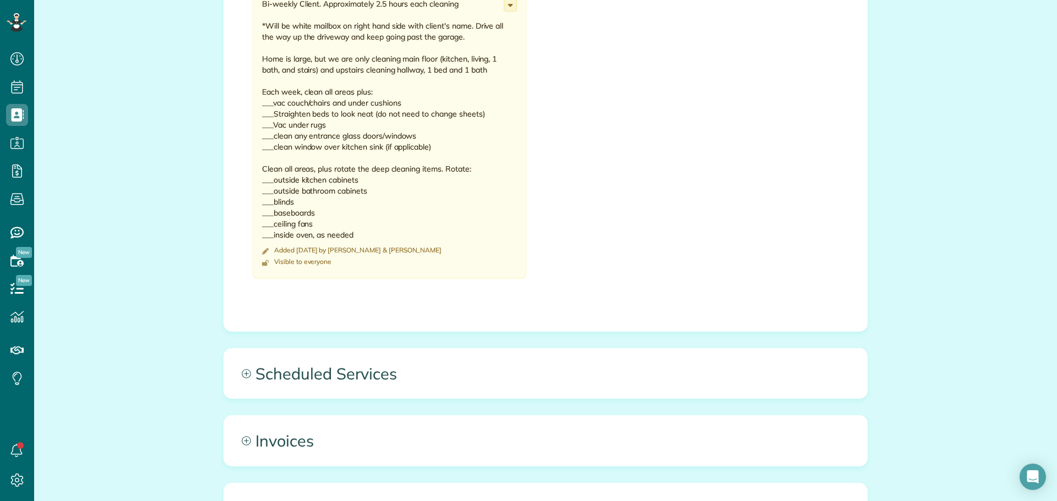
scroll to position [771, 0]
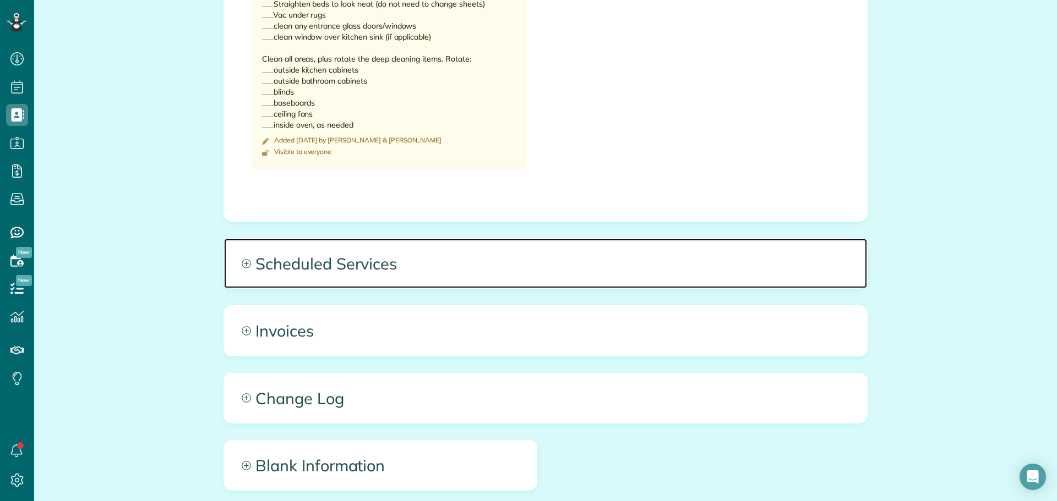
click at [302, 266] on span "Scheduled Services" at bounding box center [545, 264] width 643 height 50
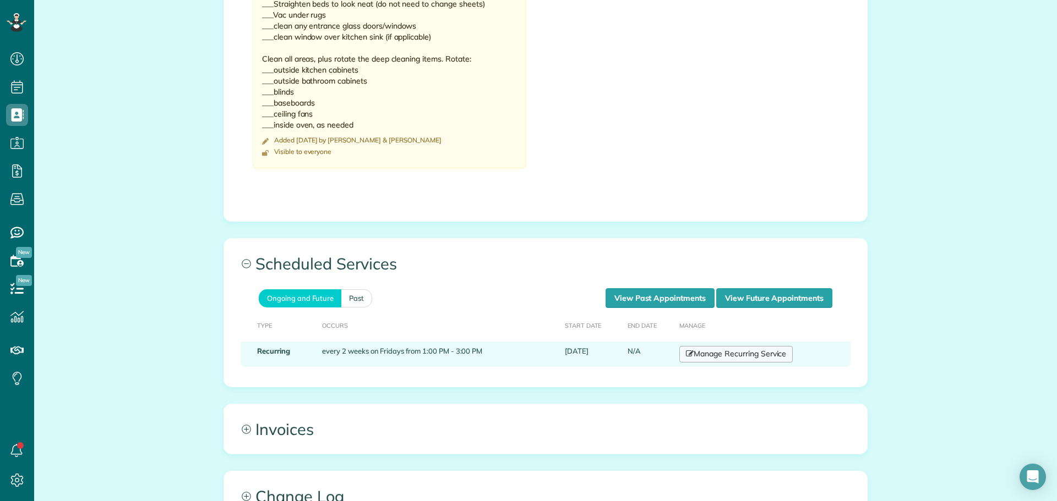
click at [755, 355] on link "Manage Recurring Service" at bounding box center [735, 354] width 113 height 17
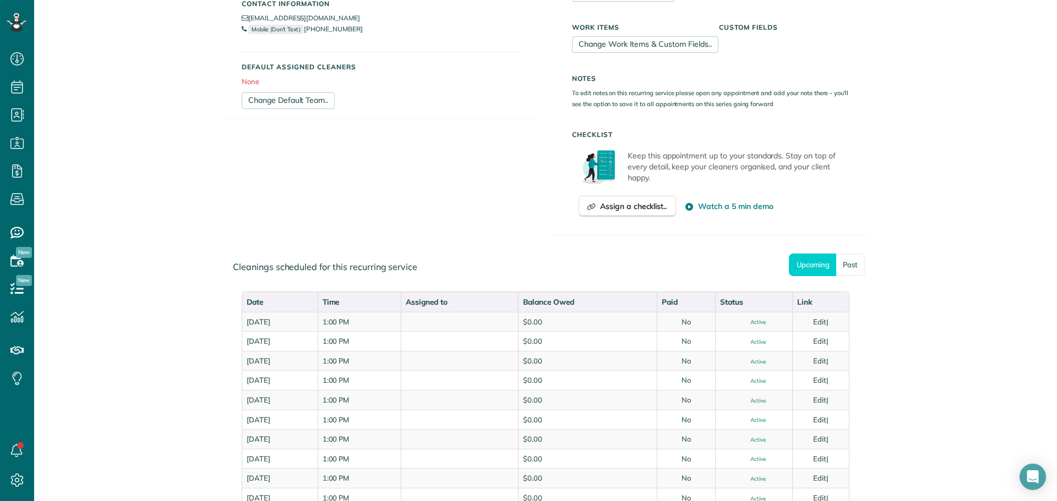
scroll to position [330, 0]
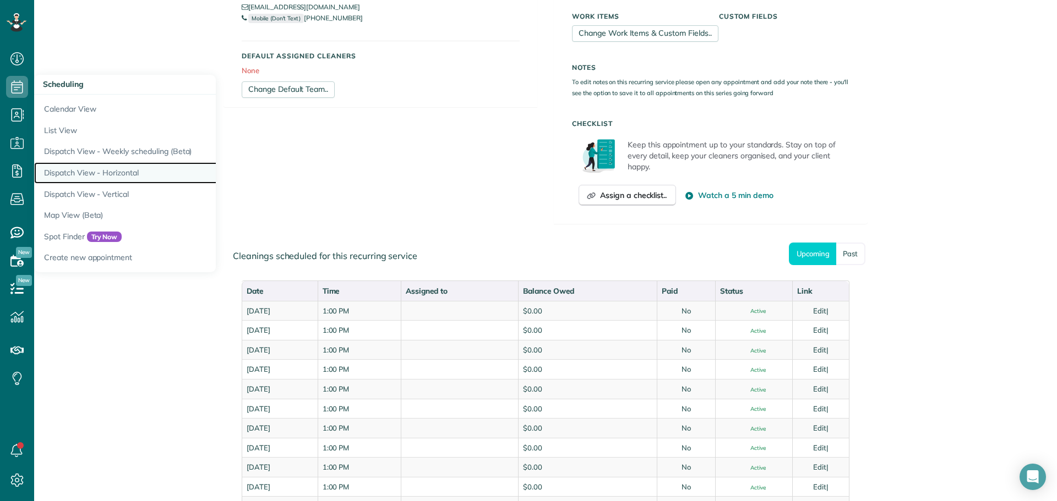
click at [94, 174] on link "Dispatch View - Horizontal" at bounding box center [171, 172] width 275 height 21
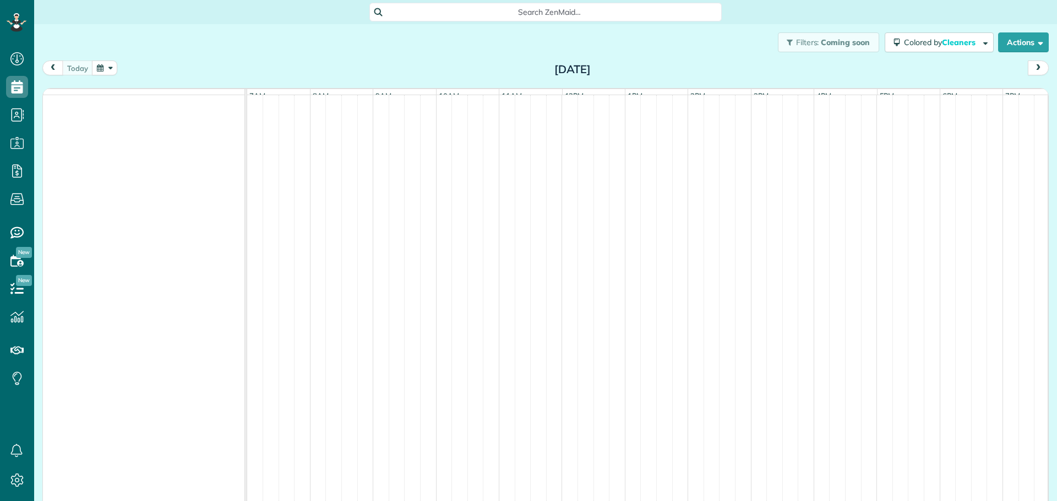
scroll to position [5, 5]
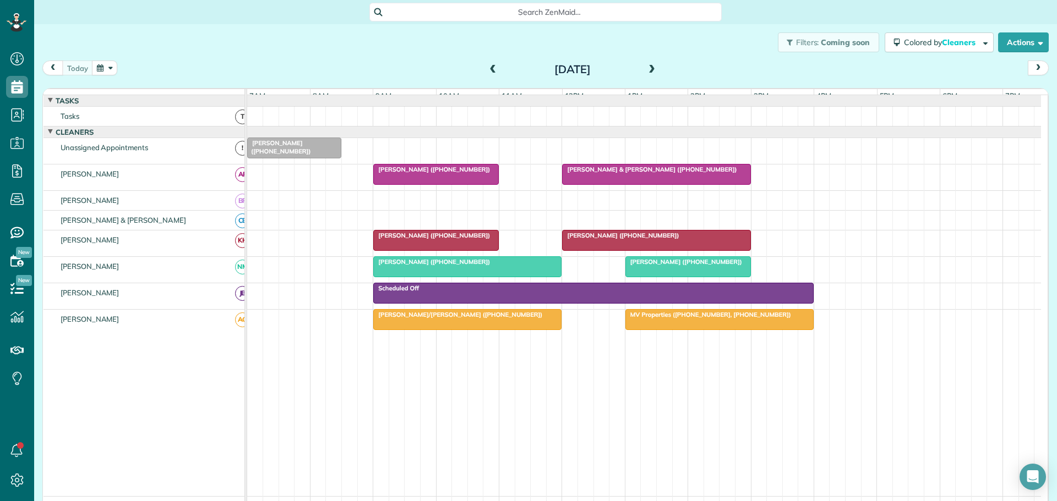
click at [111, 62] on button "button" at bounding box center [104, 68] width 25 height 15
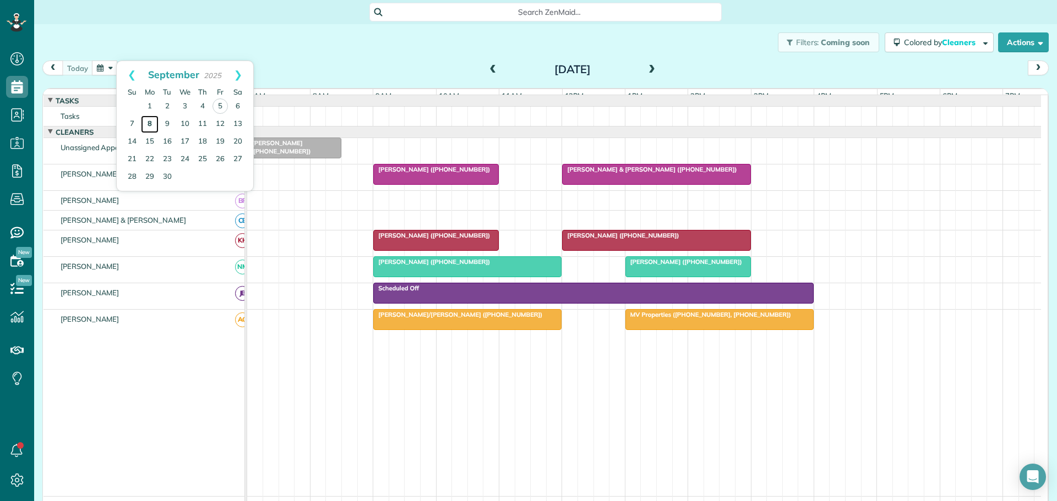
click at [150, 122] on link "8" at bounding box center [150, 125] width 18 height 18
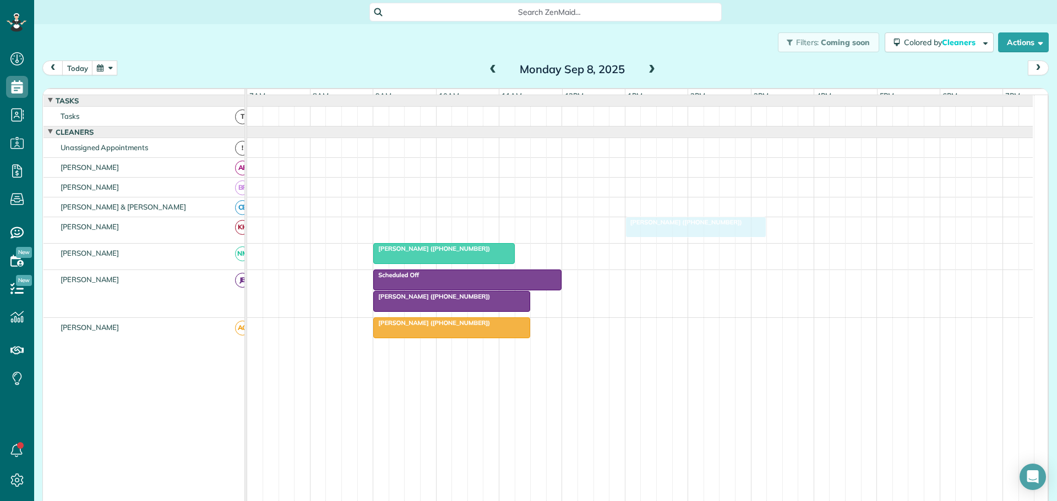
drag, startPoint x: 407, startPoint y: 230, endPoint x: 660, endPoint y: 224, distance: 252.7
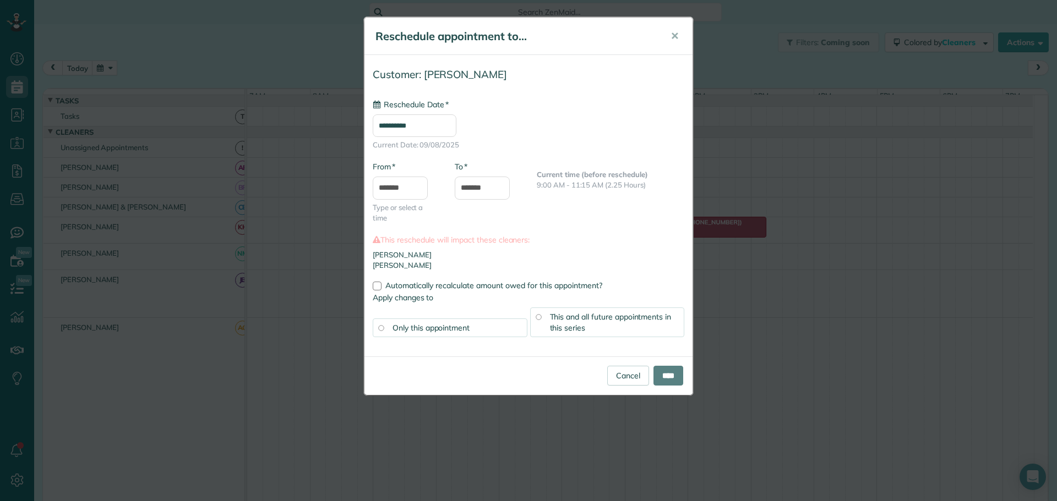
type input "**********"
click at [667, 373] on input "****" at bounding box center [668, 376] width 30 height 20
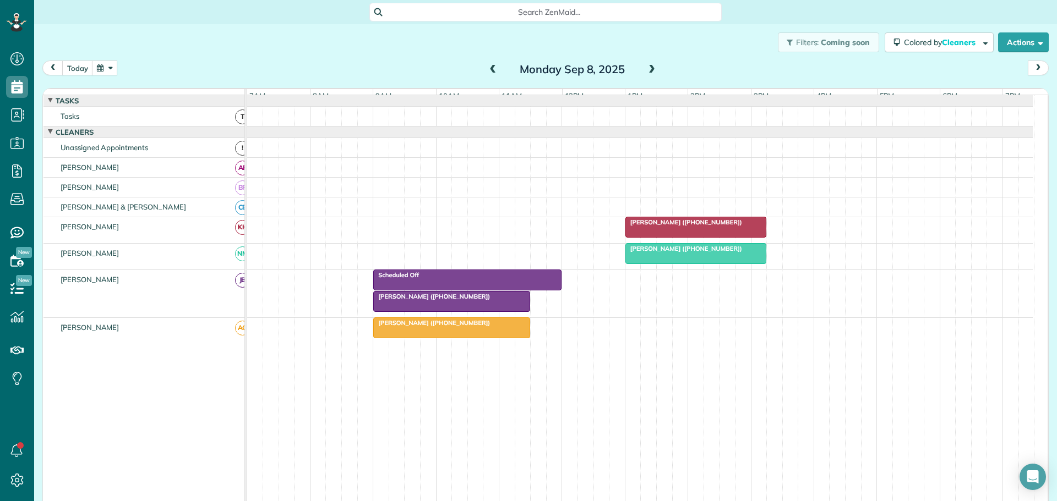
click at [488, 72] on span at bounding box center [493, 70] width 12 height 10
